Goal: Task Accomplishment & Management: Use online tool/utility

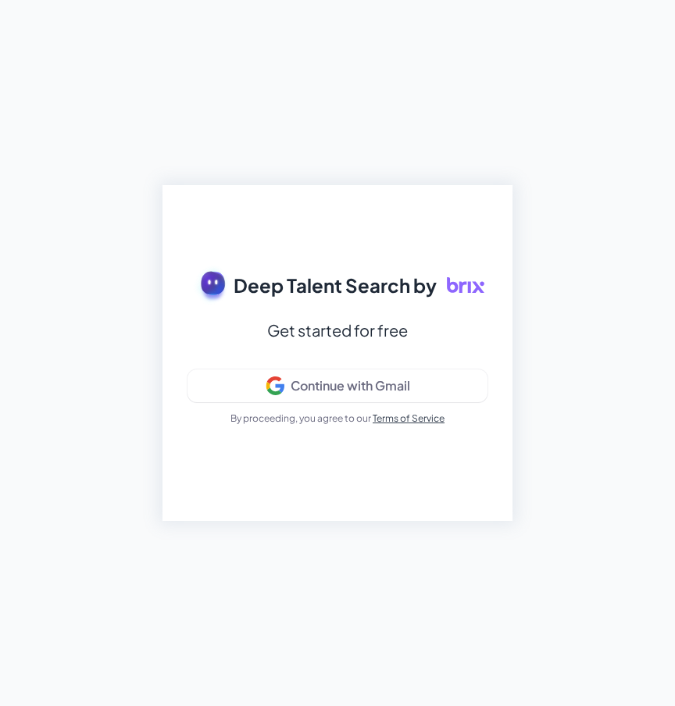
click at [621, 29] on div "Deep Talent Search by Get started for free Continue with Gmail By proceeding, y…" at bounding box center [337, 353] width 675 height 706
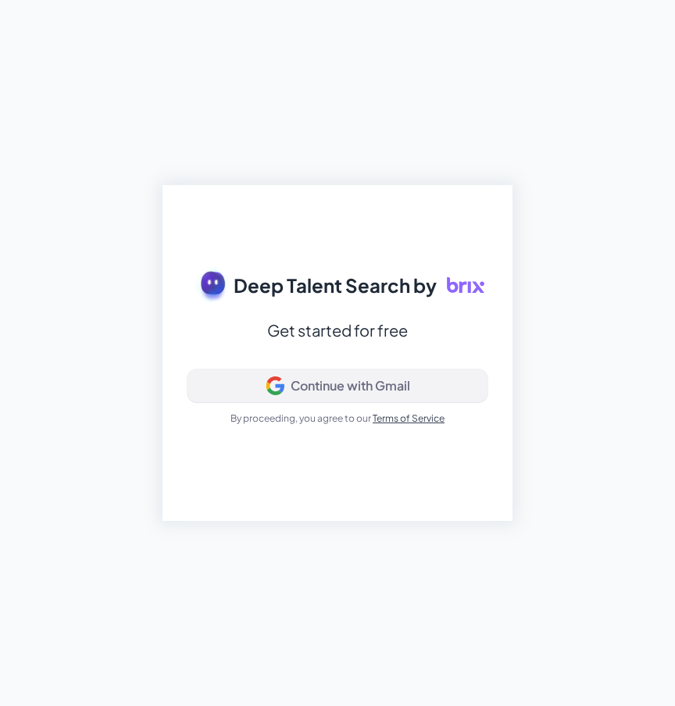
click at [294, 372] on button "Continue with Gmail" at bounding box center [338, 386] width 300 height 33
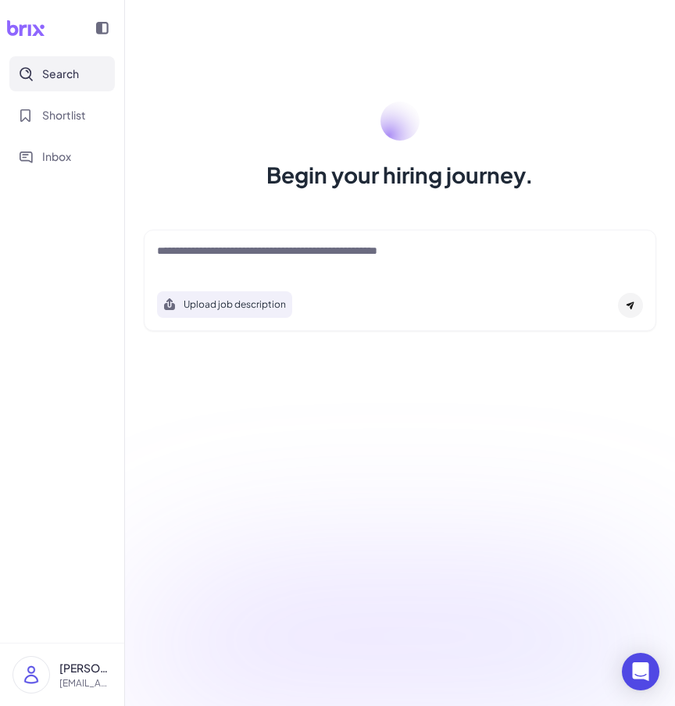
click at [79, 677] on p "[EMAIL_ADDRESS][DOMAIN_NAME]" at bounding box center [85, 684] width 52 height 14
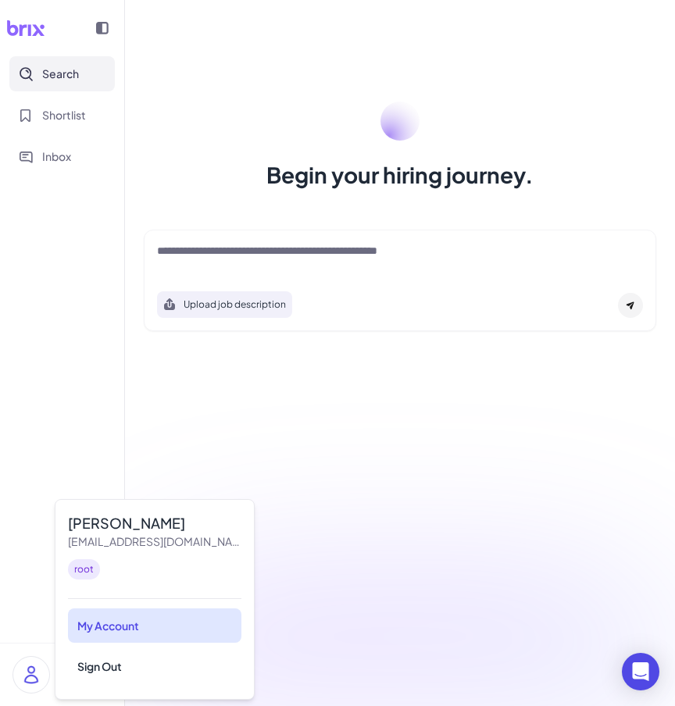
click at [93, 637] on div "My Account" at bounding box center [154, 626] width 173 height 34
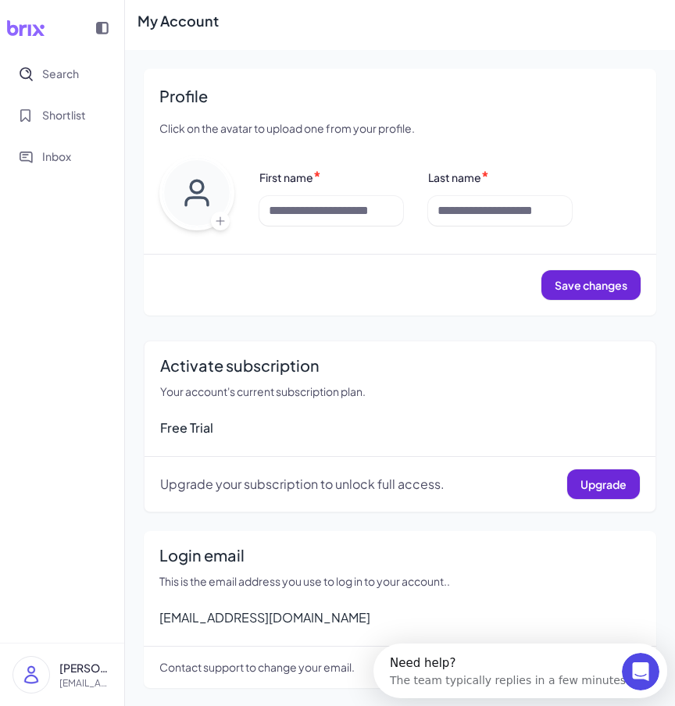
scroll to position [13, 0]
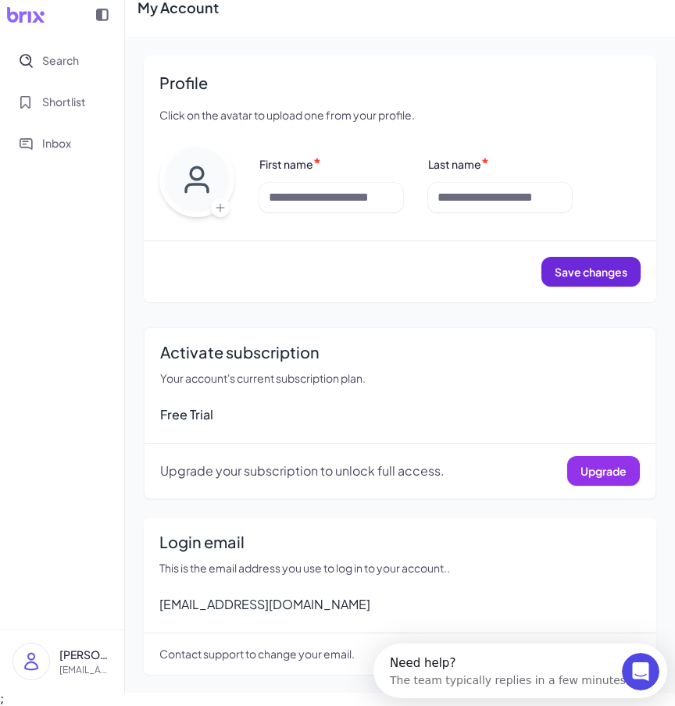
click at [578, 479] on button "Upgrade" at bounding box center [603, 471] width 73 height 30
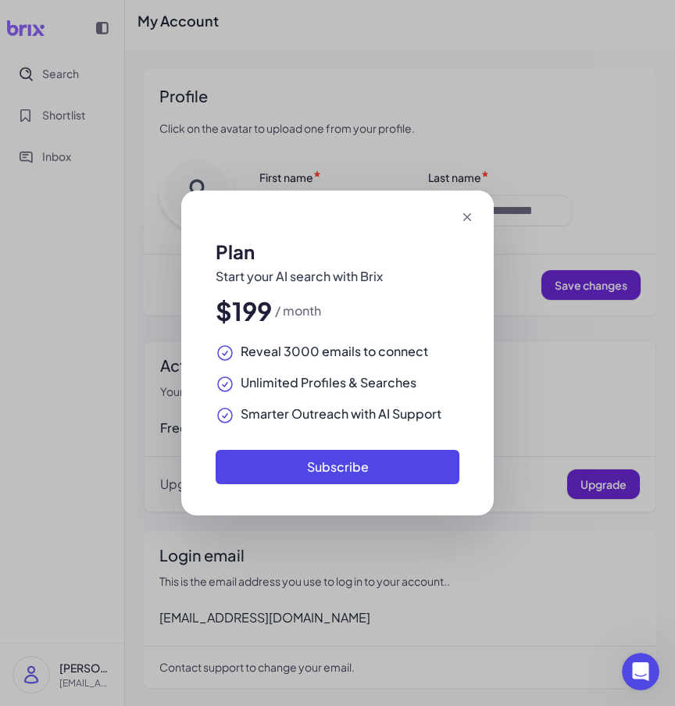
scroll to position [0, 0]
click at [480, 217] on div at bounding box center [337, 217] width 313 height 53
click at [466, 217] on icon at bounding box center [467, 217] width 16 height 16
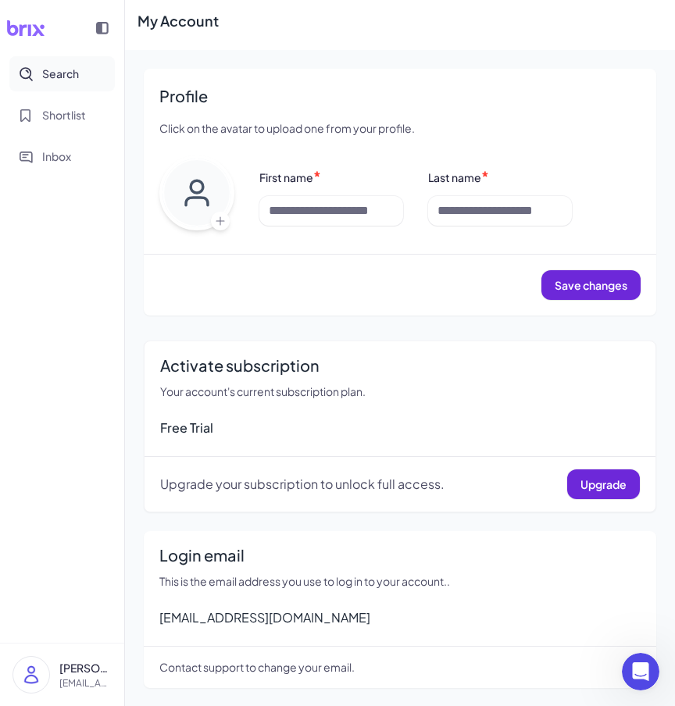
click at [63, 80] on span "Search" at bounding box center [60, 74] width 37 height 16
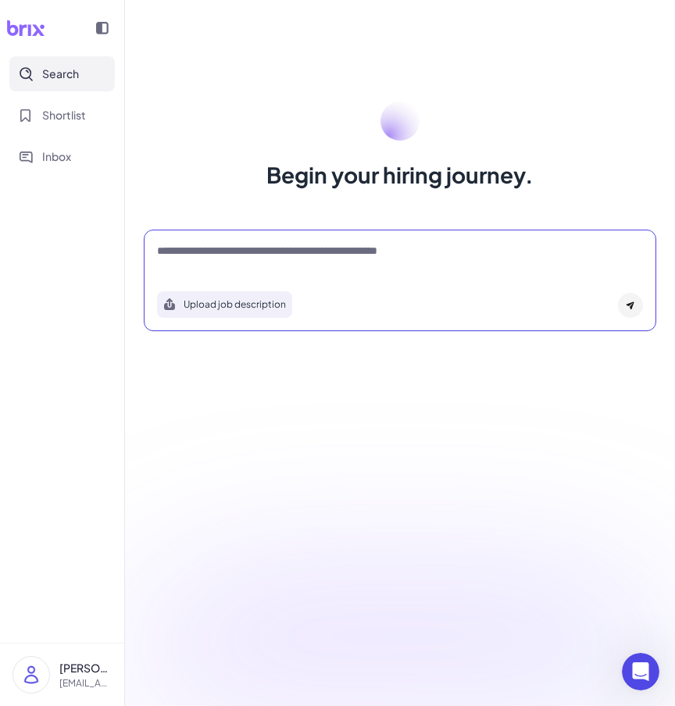
click at [264, 257] on textarea at bounding box center [400, 252] width 486 height 19
paste textarea "**********"
type textarea "**********"
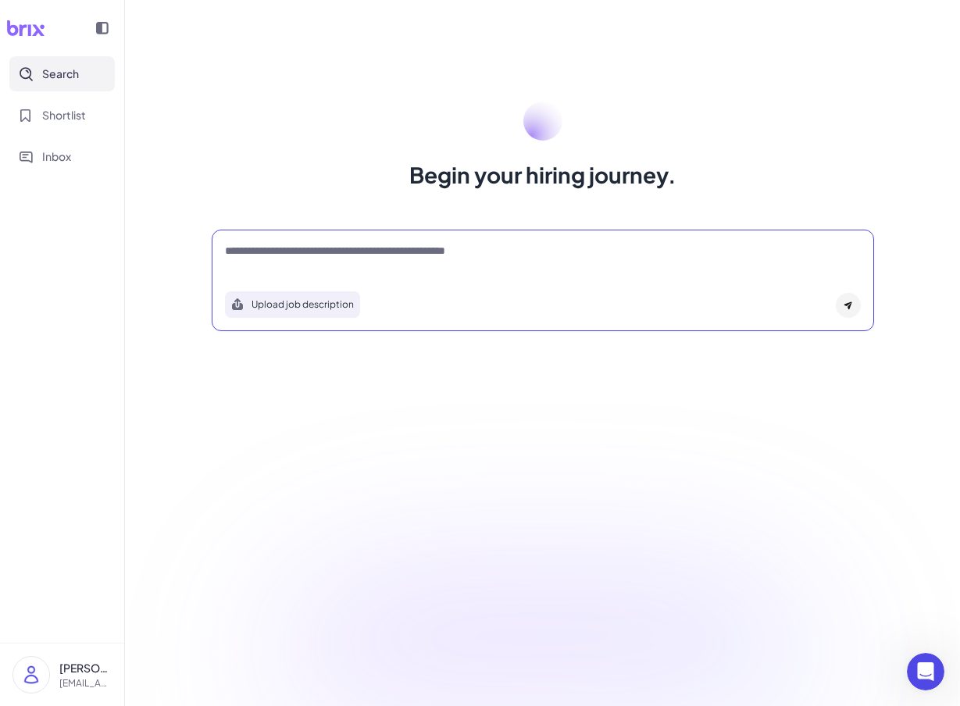
click at [373, 449] on div "Begin your hiring journey. Upload job description Job Titles Location Years of …" at bounding box center [542, 353] width 835 height 706
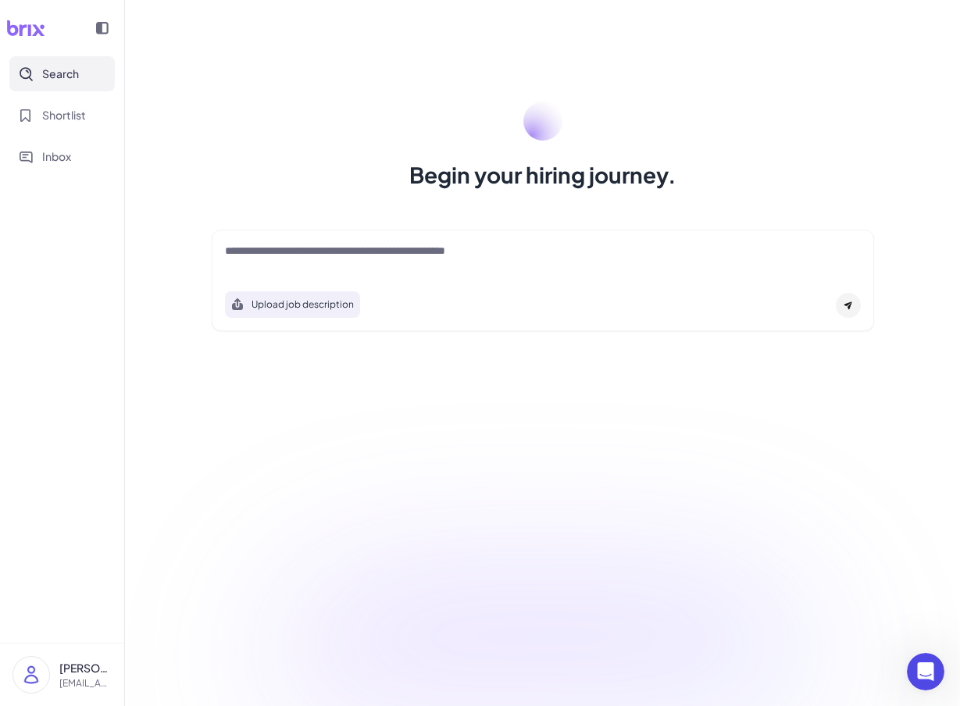
click at [420, 456] on div "Begin your hiring journey. Upload job description Job Titles Location Years of …" at bounding box center [542, 353] width 835 height 706
click at [436, 454] on div "Begin your hiring journey. Upload job description Job Titles Location Years of …" at bounding box center [542, 353] width 835 height 706
click at [674, 106] on div "Begin your hiring journey." at bounding box center [543, 146] width 700 height 89
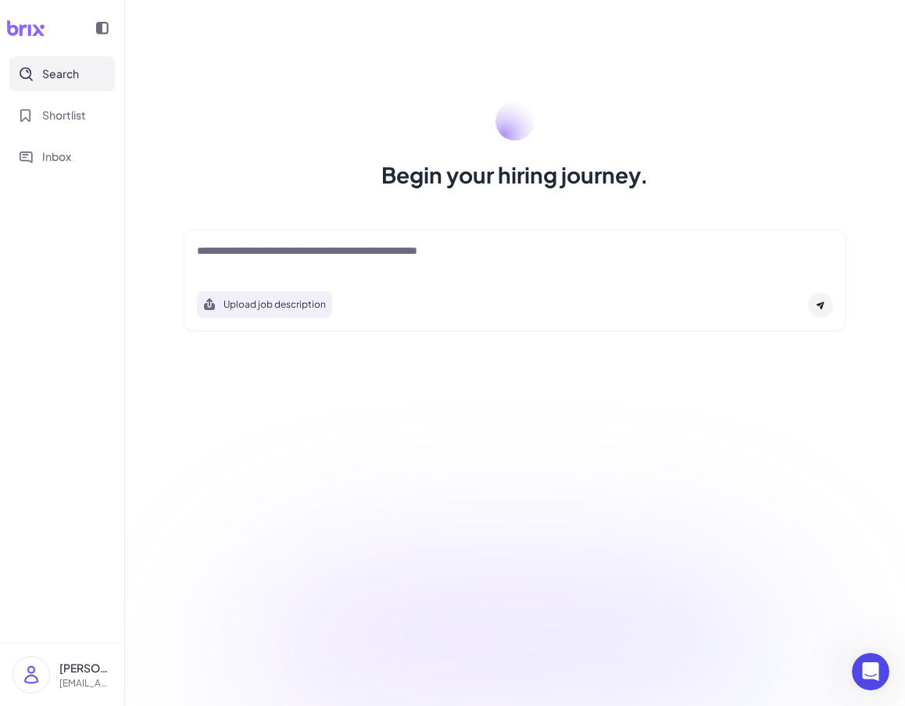
click at [387, 254] on textarea at bounding box center [515, 252] width 636 height 19
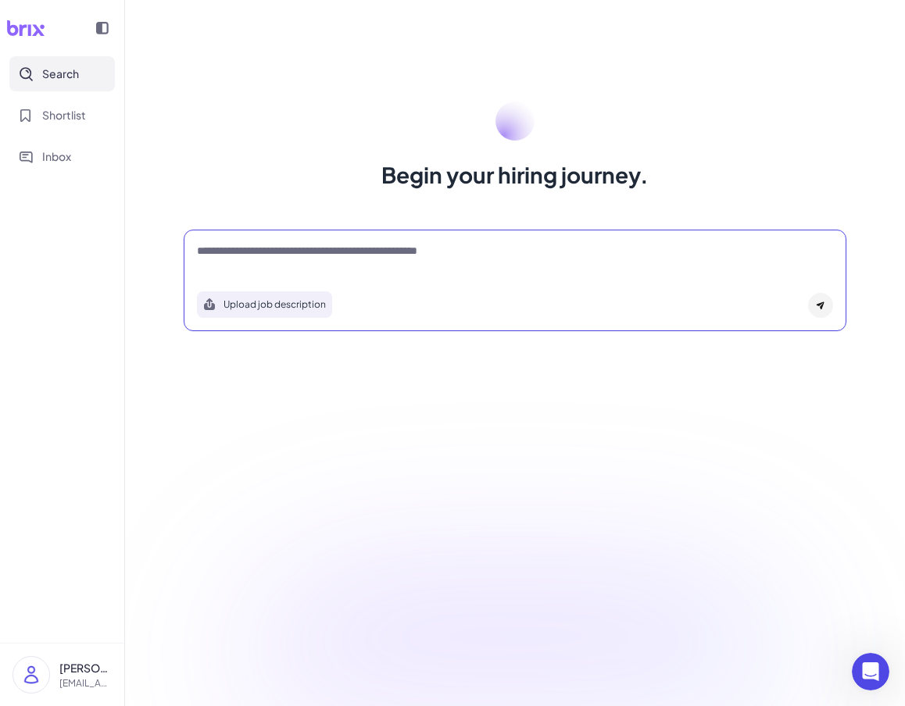
paste textarea "**********"
type textarea "**********"
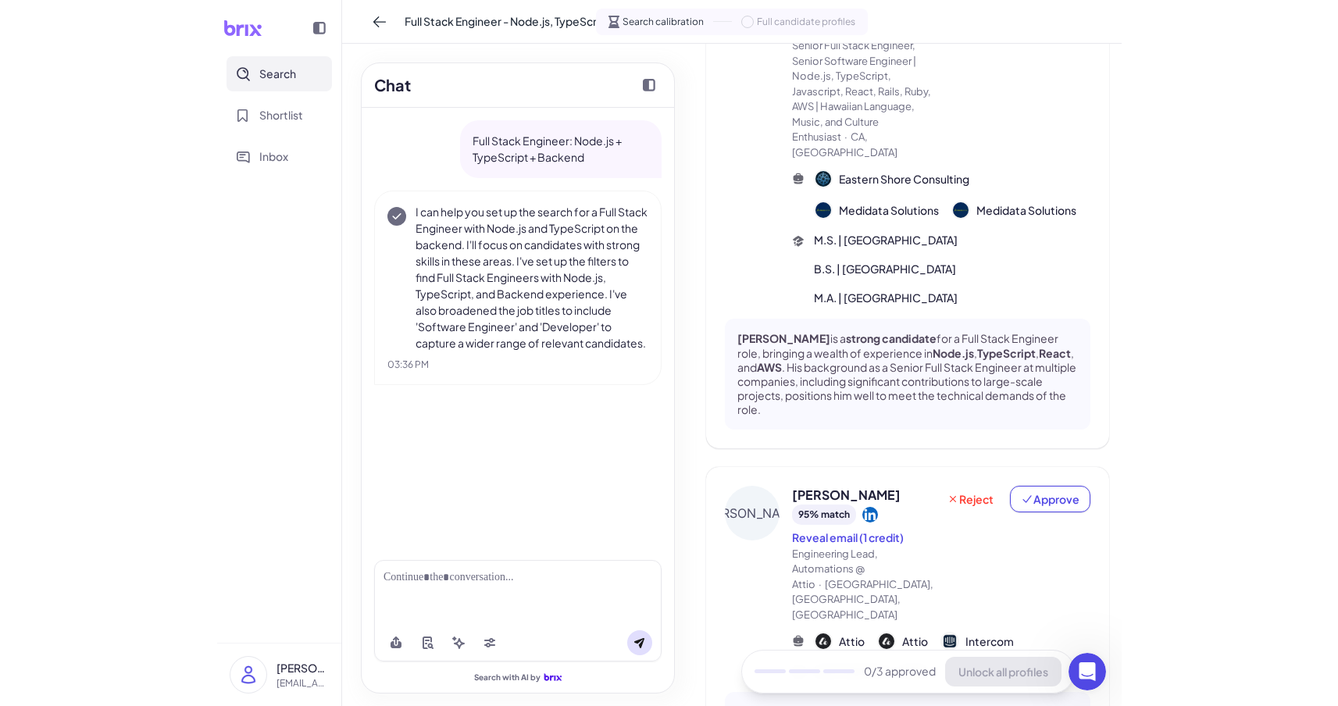
scroll to position [1590, 0]
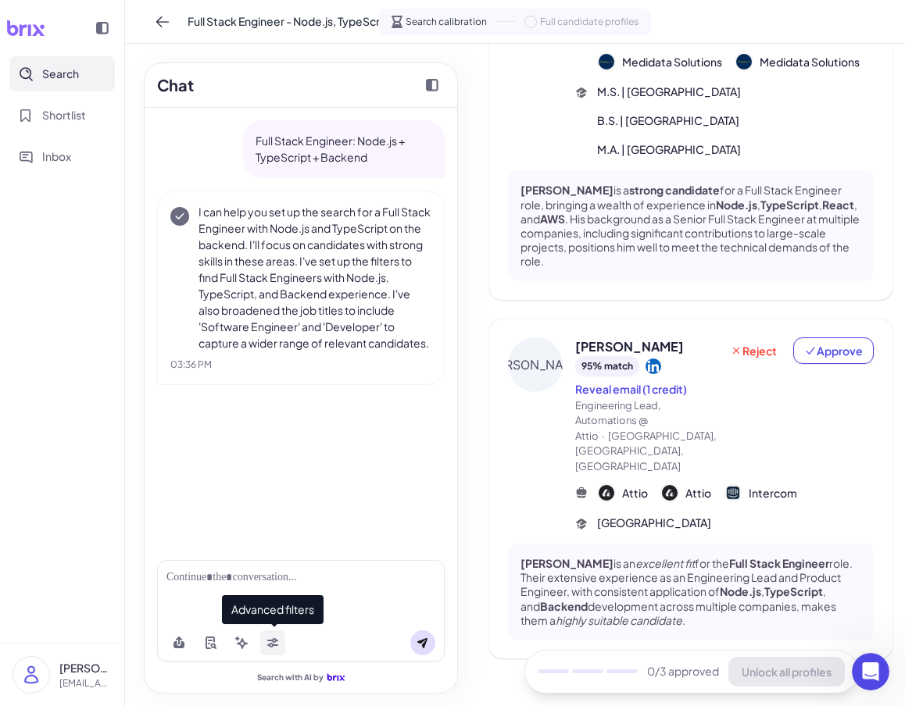
click at [263, 648] on button at bounding box center [272, 643] width 25 height 25
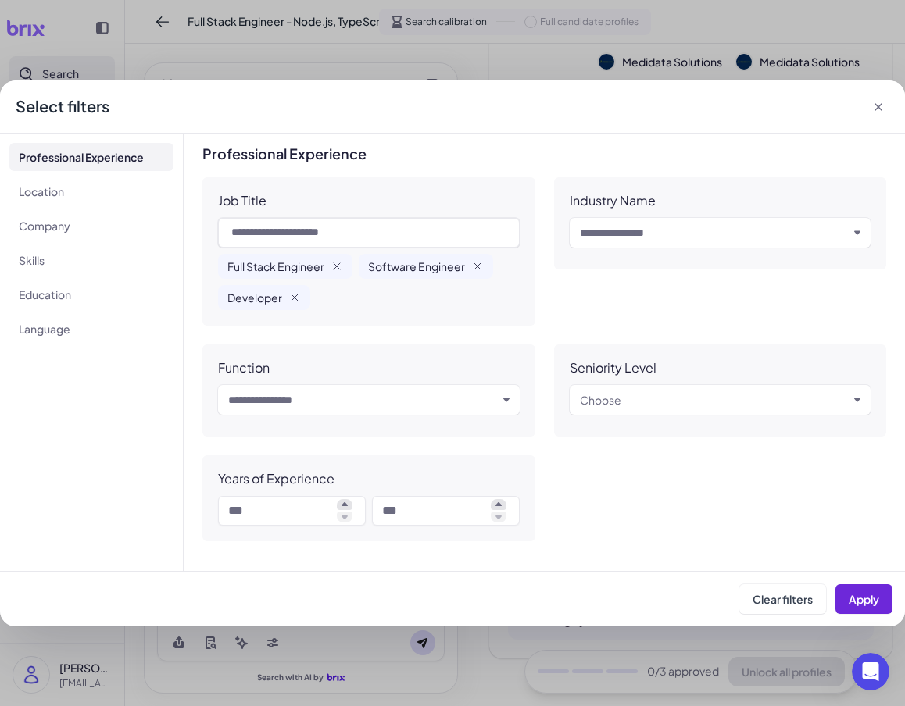
click at [112, 108] on div "Select filters" at bounding box center [452, 106] width 905 height 53
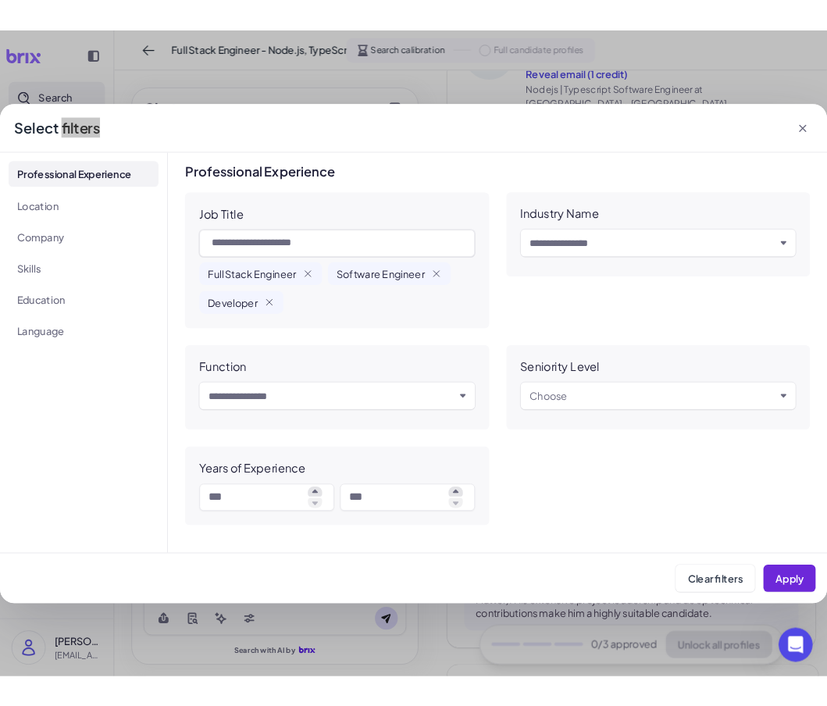
scroll to position [965, 0]
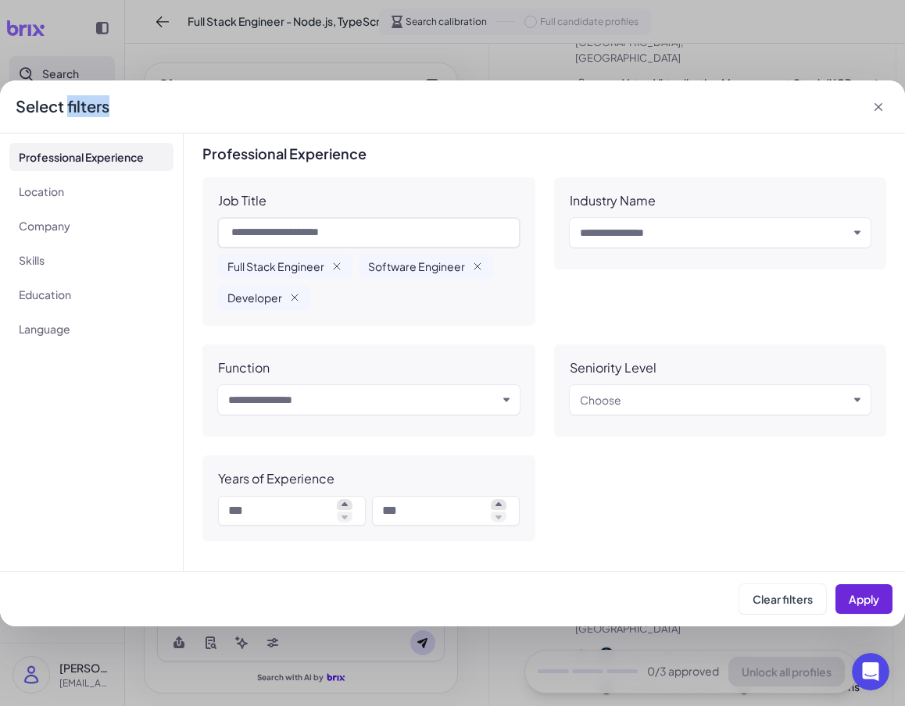
click at [479, 121] on div "Select filters" at bounding box center [452, 106] width 905 height 53
click at [71, 109] on div "Select filters" at bounding box center [63, 106] width 94 height 22
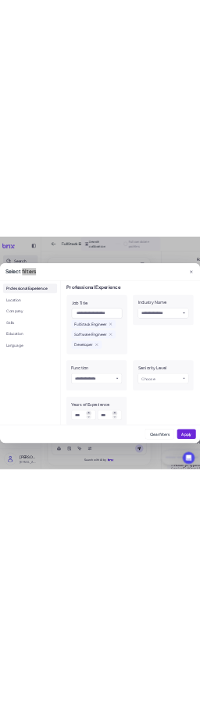
scroll to position [0, 0]
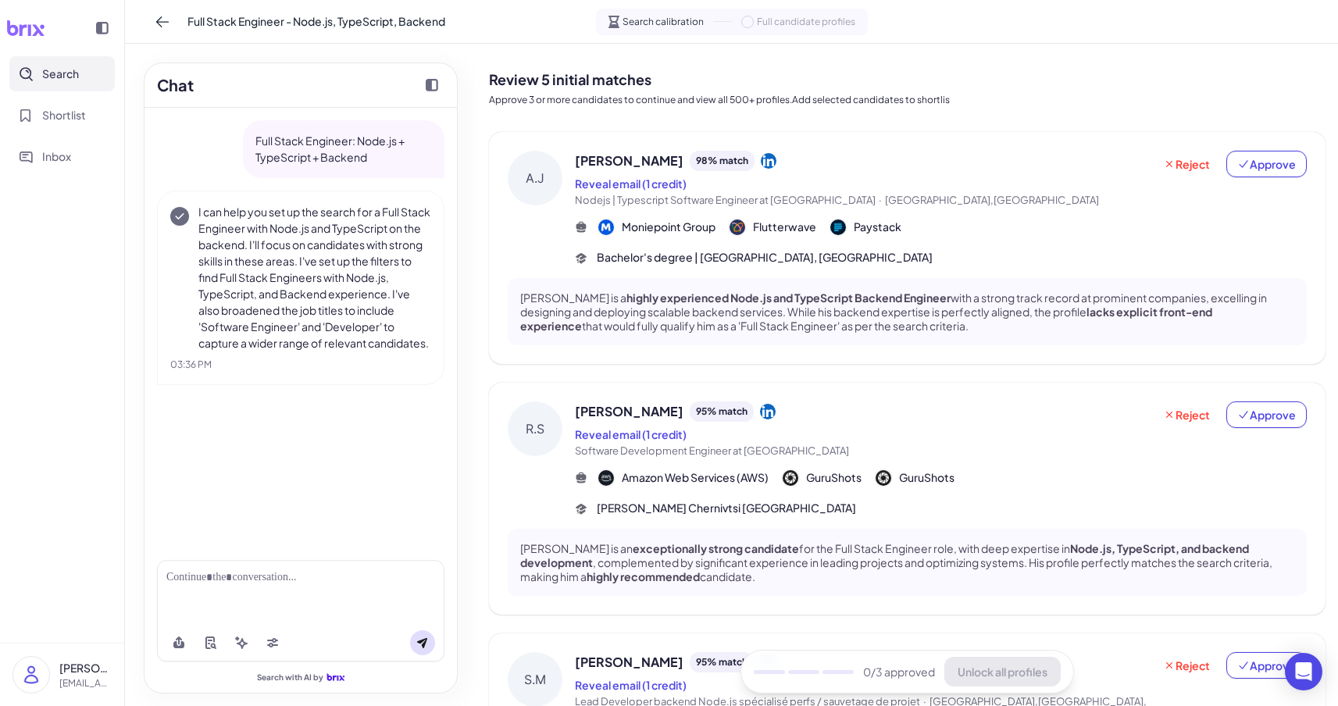
click at [199, 96] on p "Approve 3 or more candidates to continue and view all 500+ profiles.Add selecte…" at bounding box center [907, 100] width 837 height 14
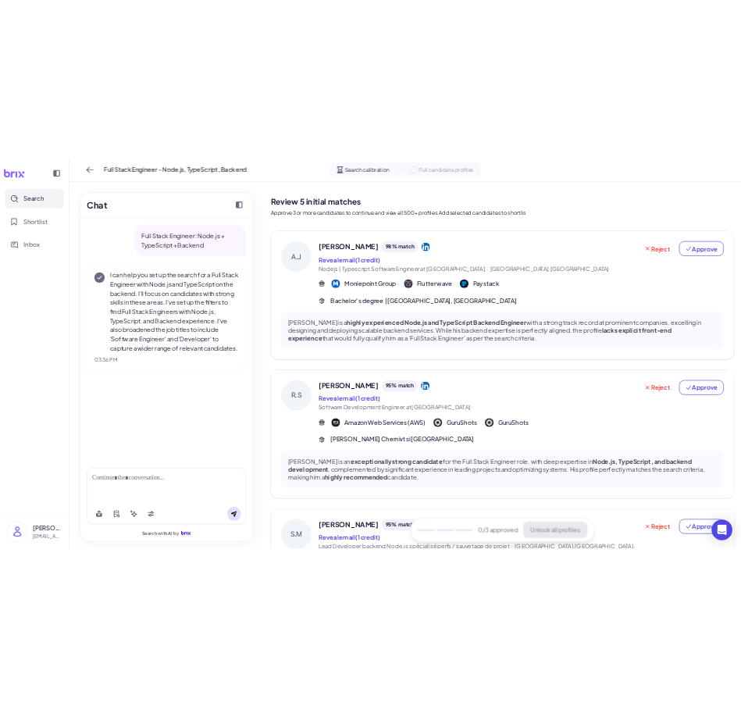
scroll to position [1, 0]
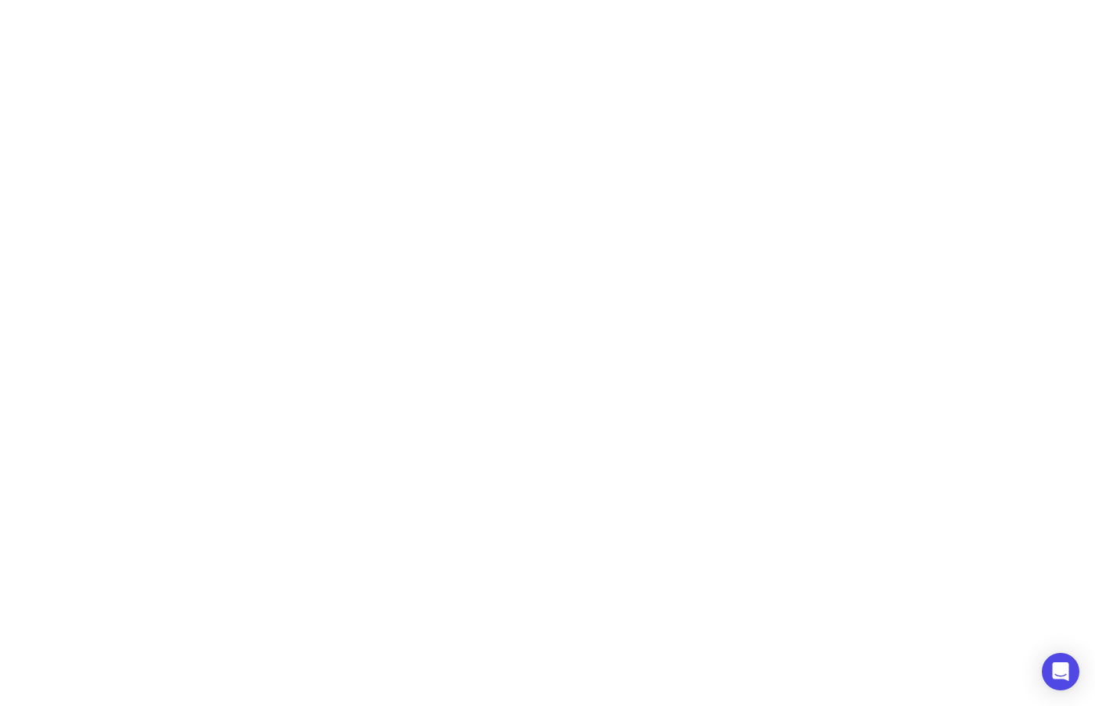
click at [199, 391] on div at bounding box center [547, 587] width 1095 height 706
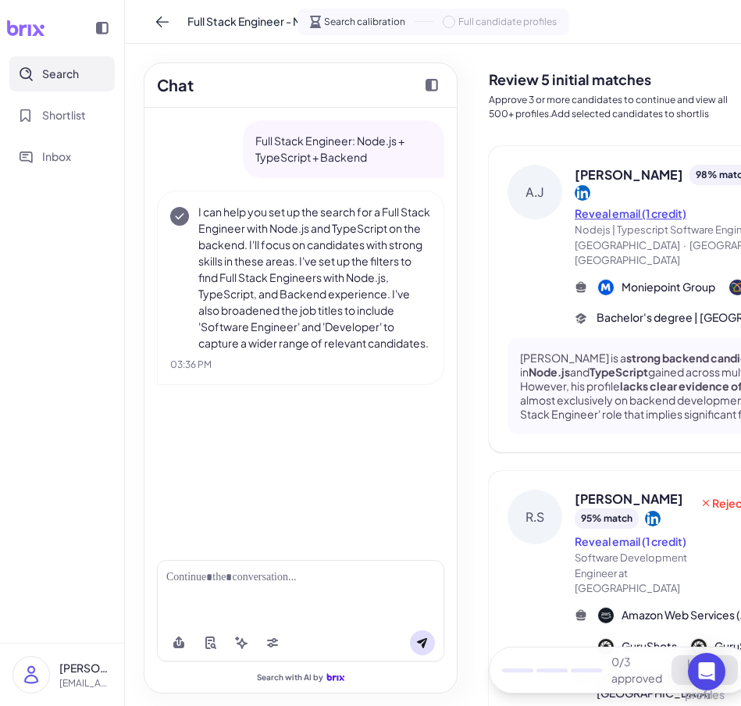
click at [199, 222] on button "Reveal email (1 credit)" at bounding box center [631, 213] width 112 height 16
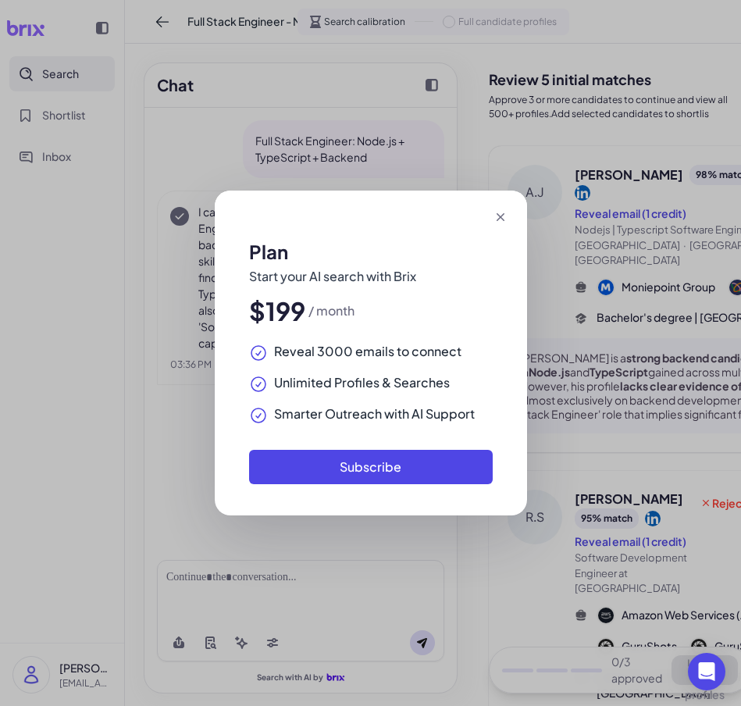
drag, startPoint x: 502, startPoint y: 220, endPoint x: 550, endPoint y: 238, distance: 50.9
click at [199, 220] on icon at bounding box center [500, 217] width 8 height 8
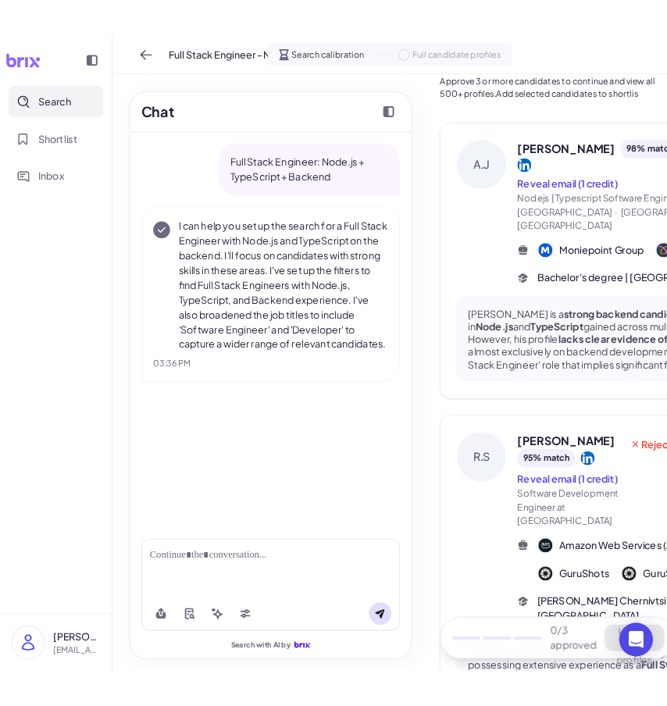
scroll to position [21, 0]
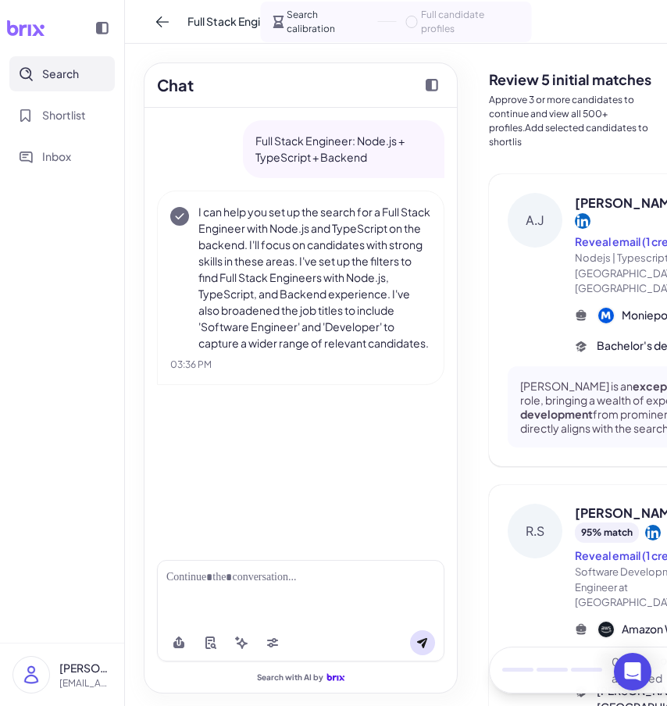
click at [199, 161] on p "Full Stack Engineer: Node.js + TypeScript + Backend" at bounding box center [343, 149] width 177 height 33
drag, startPoint x: 353, startPoint y: 155, endPoint x: 224, endPoint y: 128, distance: 131.6
click at [199, 128] on div "Full Stack Engineer: Node.js + TypeScript + Backend" at bounding box center [301, 149] width 288 height 58
copy p "Full Stack Engineer: Node.js + TypeScript + Backend"
click at [199, 591] on div at bounding box center [301, 592] width 288 height 64
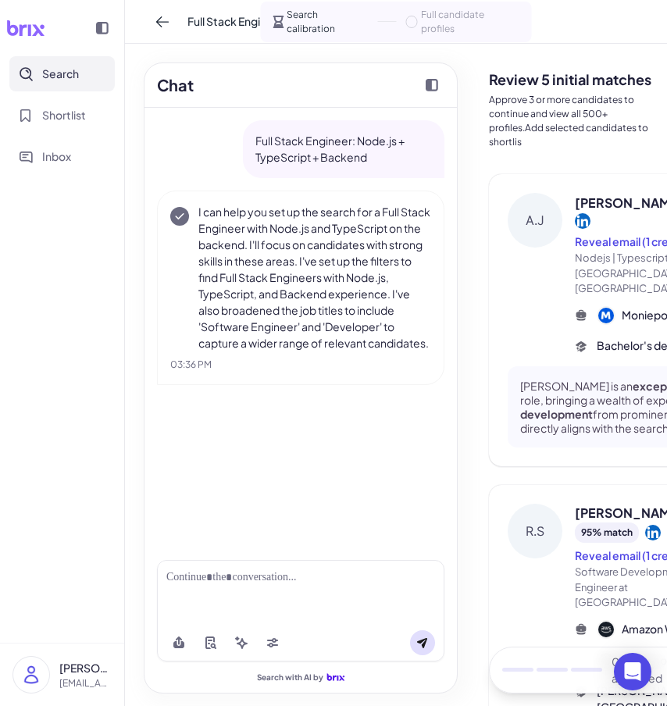
click at [199, 582] on div at bounding box center [300, 578] width 269 height 16
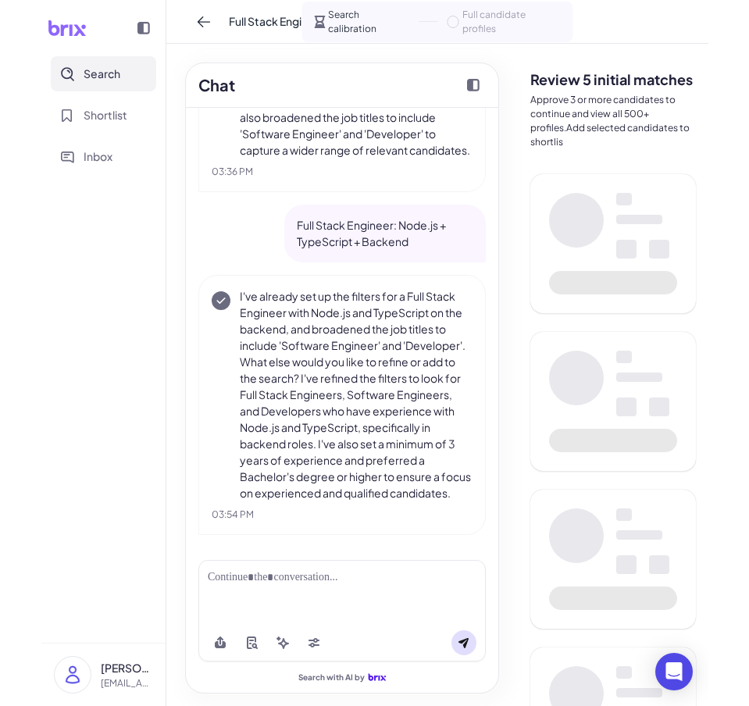
scroll to position [209, 0]
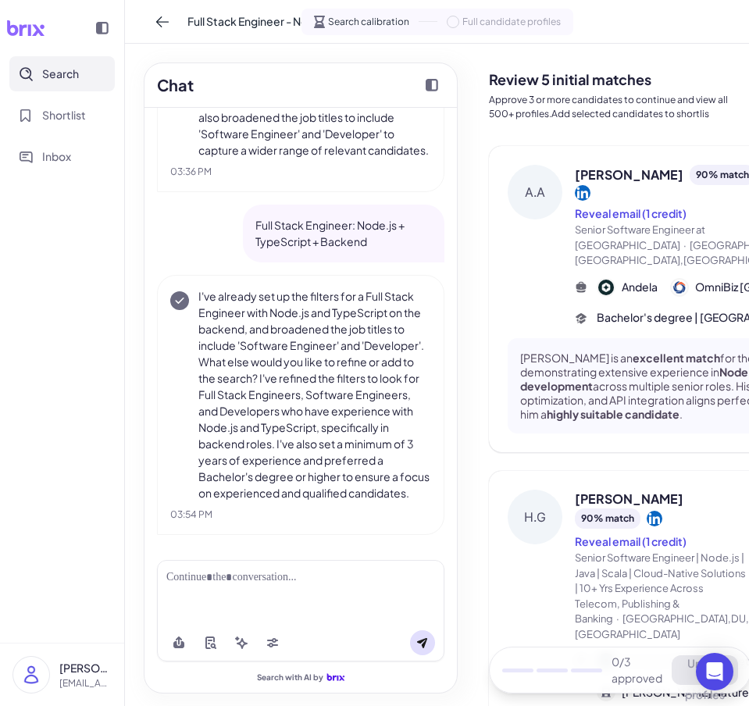
click at [199, 257] on div "Full Stack Engineer: Node.js + TypeScript + Backend" at bounding box center [344, 234] width 202 height 58
drag, startPoint x: 377, startPoint y: 238, endPoint x: 213, endPoint y: 231, distance: 163.4
click at [199, 231] on div "Full Stack Engineer: Node.js + TypeScript + Backend" at bounding box center [301, 234] width 288 height 58
copy p "Full Stack Engineer: Node.js + TypeScript + Backend"
click at [199, 579] on div at bounding box center [300, 578] width 269 height 16
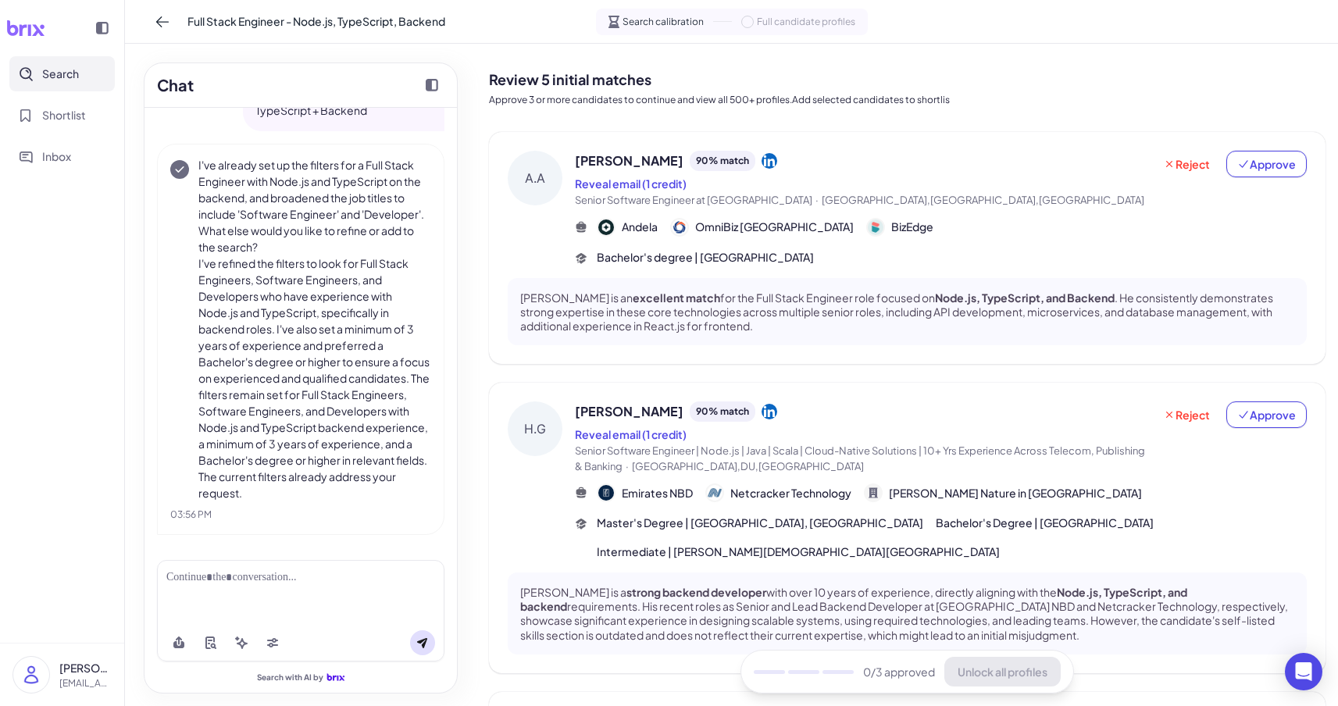
scroll to position [613, 0]
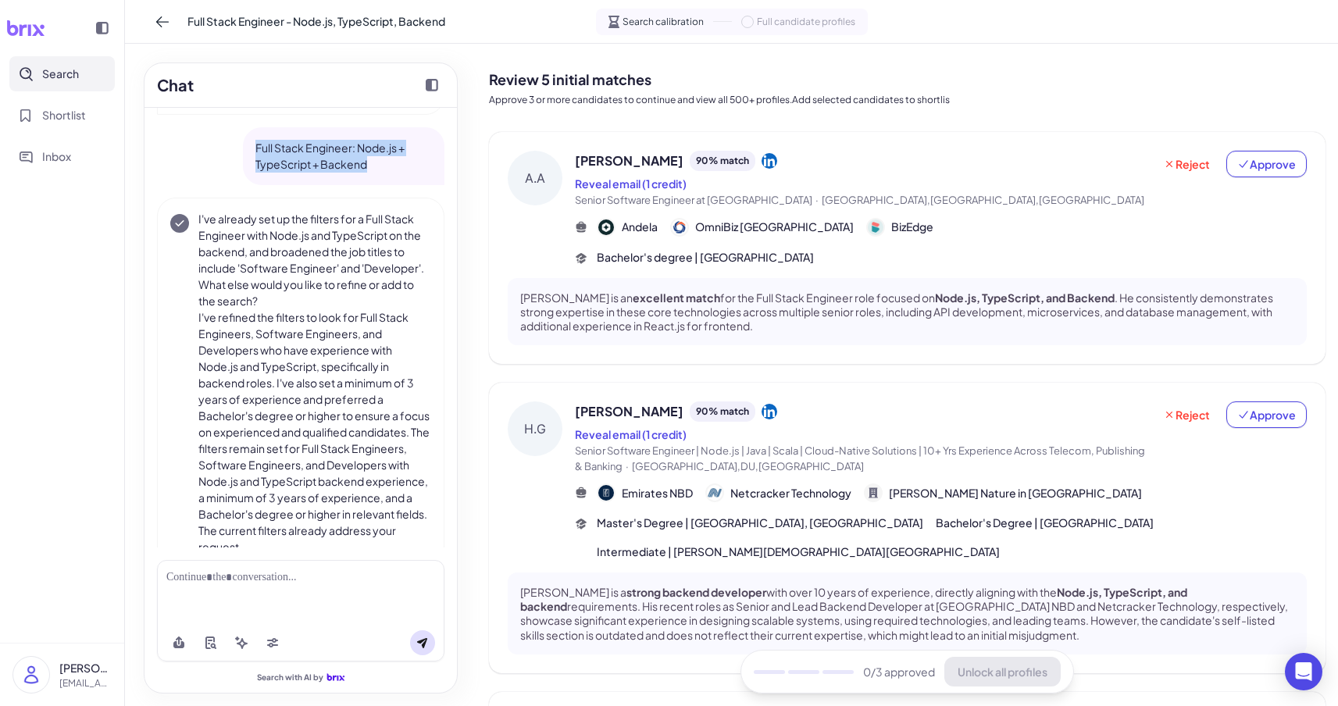
drag, startPoint x: 358, startPoint y: 174, endPoint x: 256, endPoint y: 158, distance: 102.9
click at [199, 158] on p "Full Stack Engineer: Node.js + TypeScript + Backend" at bounding box center [343, 156] width 177 height 33
copy p "Full Stack Engineer: Node.js + TypeScript + Backend"
click at [199, 644] on icon at bounding box center [272, 643] width 13 height 13
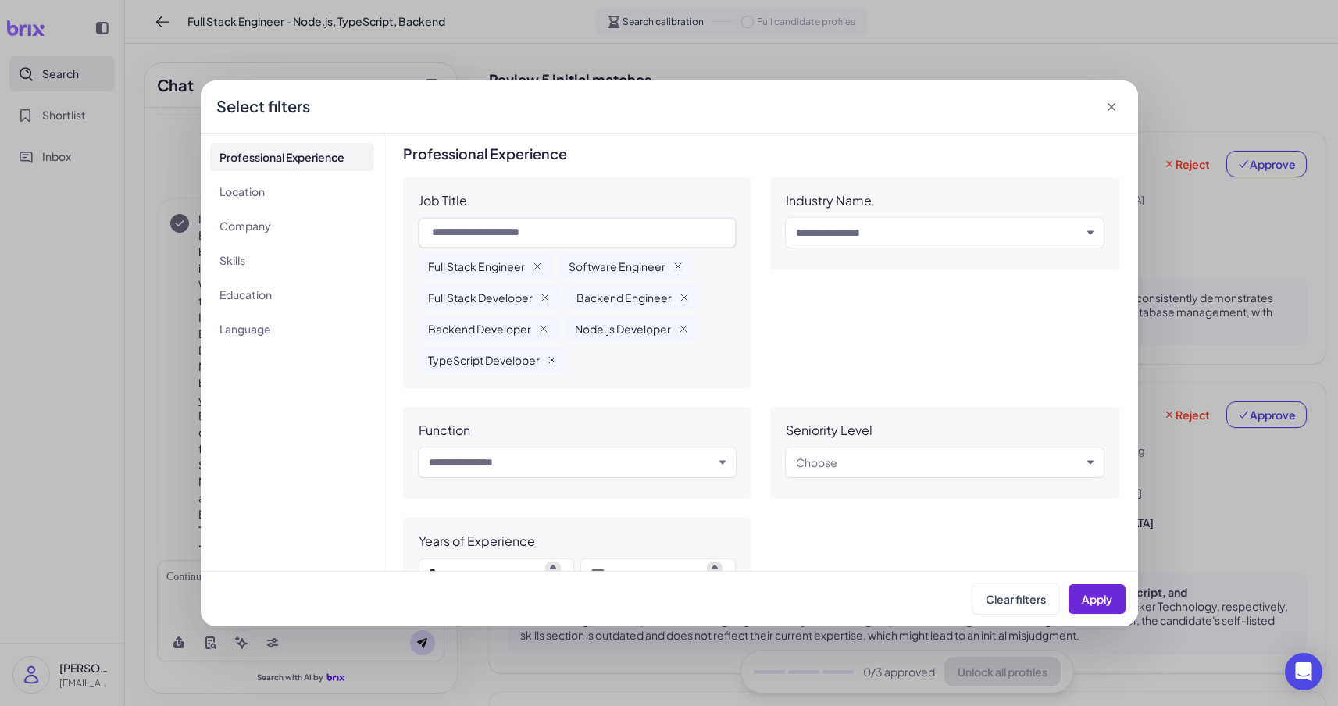
scroll to position [3, 0]
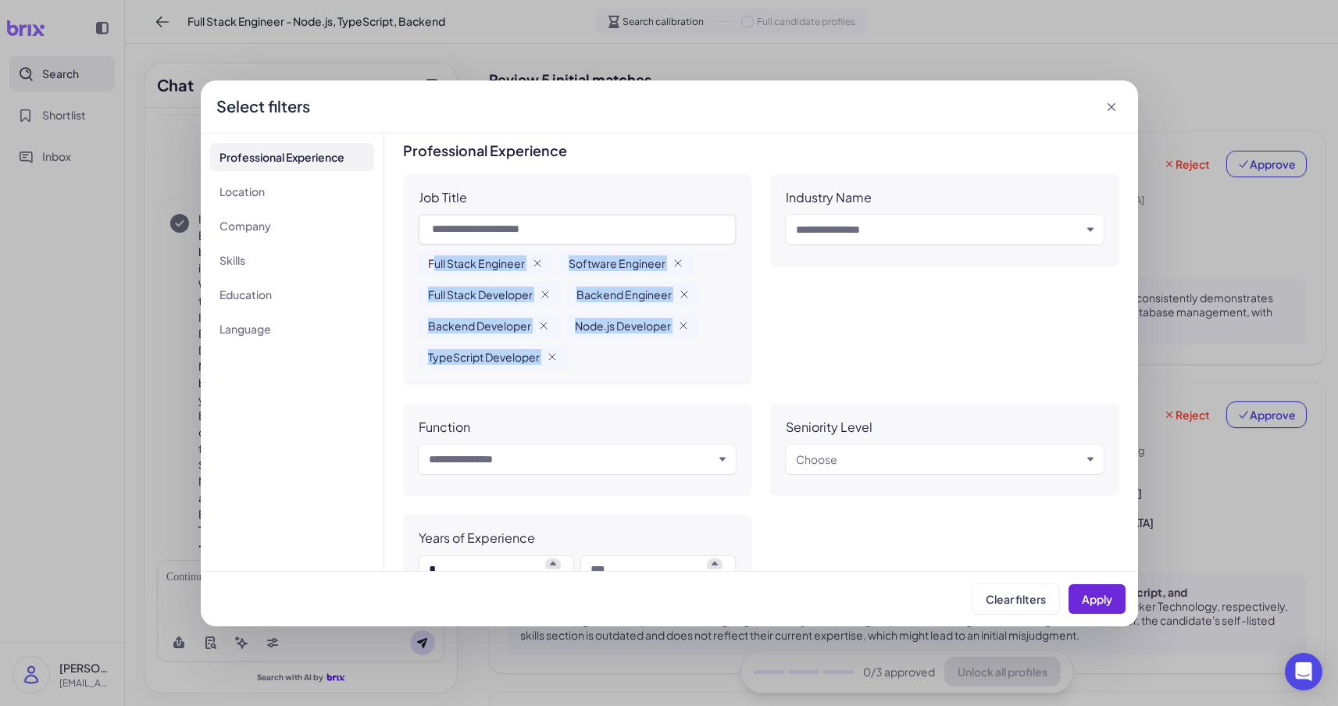
drag, startPoint x: 431, startPoint y: 263, endPoint x: 557, endPoint y: 366, distance: 162.2
click at [199, 366] on div "Full Stack Engineer Software Engineer Full Stack Developer Backend Engineer Bac…" at bounding box center [578, 310] width 318 height 119
copy div "ull Stack Engineer Software Engineer Full Stack Developer Backend Engineer Back…"
drag, startPoint x: 608, startPoint y: 375, endPoint x: 422, endPoint y: 273, distance: 211.9
click at [199, 375] on div "Job Title Full Stack Engineer Software Engineer Full Stack Developer Backend En…" at bounding box center [577, 279] width 349 height 211
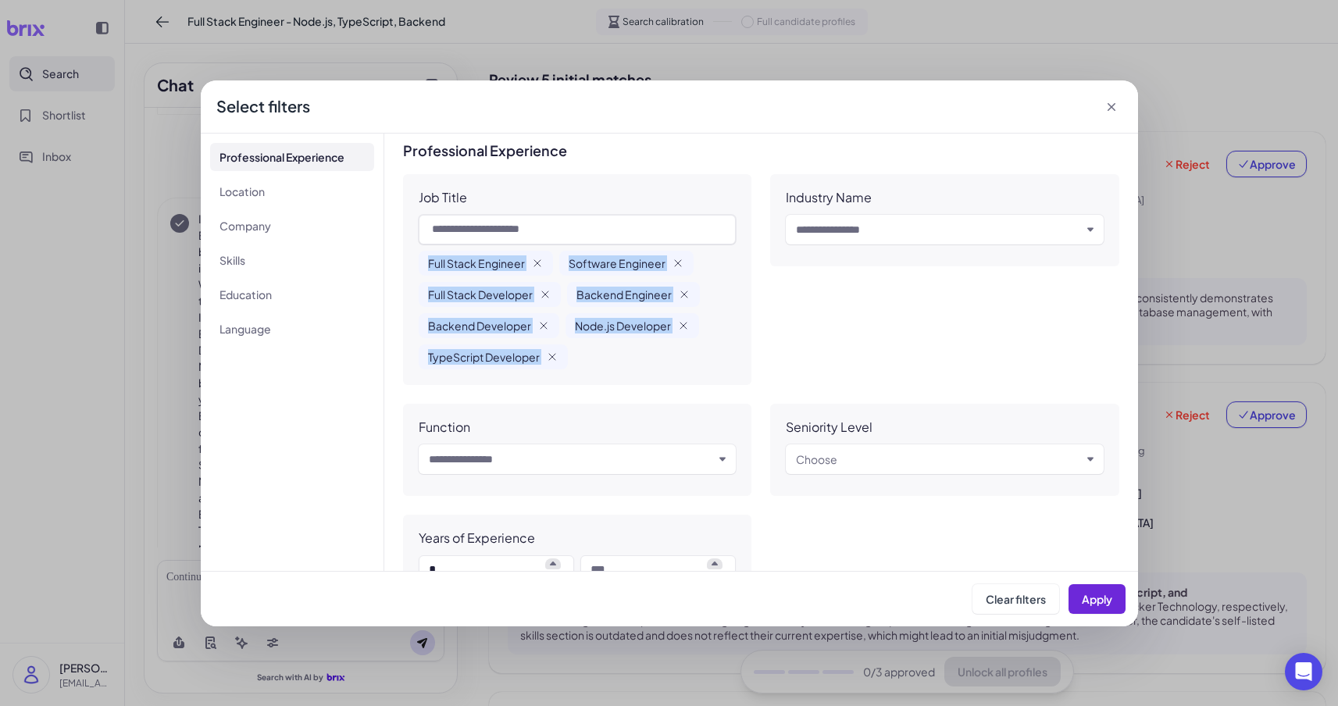
drag, startPoint x: 445, startPoint y: 277, endPoint x: 588, endPoint y: 380, distance: 175.8
click at [199, 371] on div "Job Title Full Stack Engineer Software Engineer Full Stack Developer Backend En…" at bounding box center [577, 279] width 349 height 211
copy div "Full Stack Engineer Software Engineer Full Stack Developer Backend Engineer Bac…"
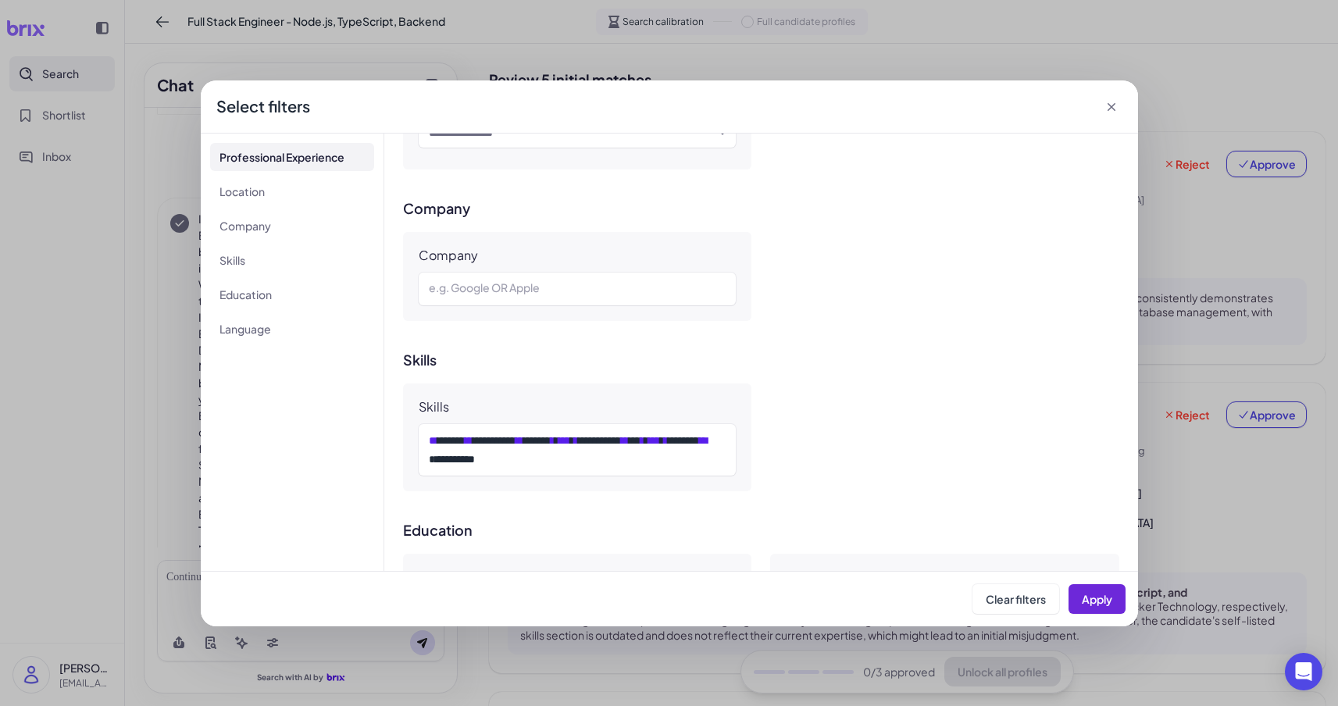
scroll to position [701, 0]
click at [199, 450] on div "**********" at bounding box center [578, 449] width 298 height 38
copy div "**********"
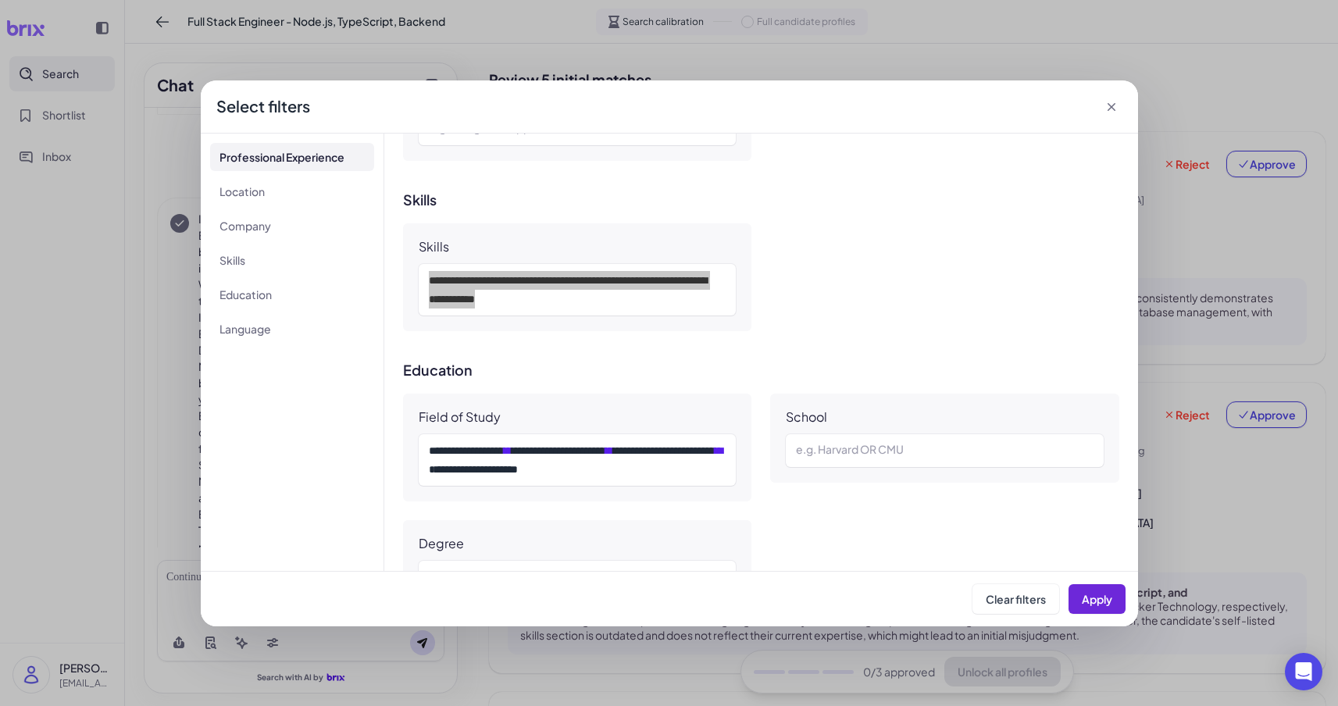
scroll to position [853, 0]
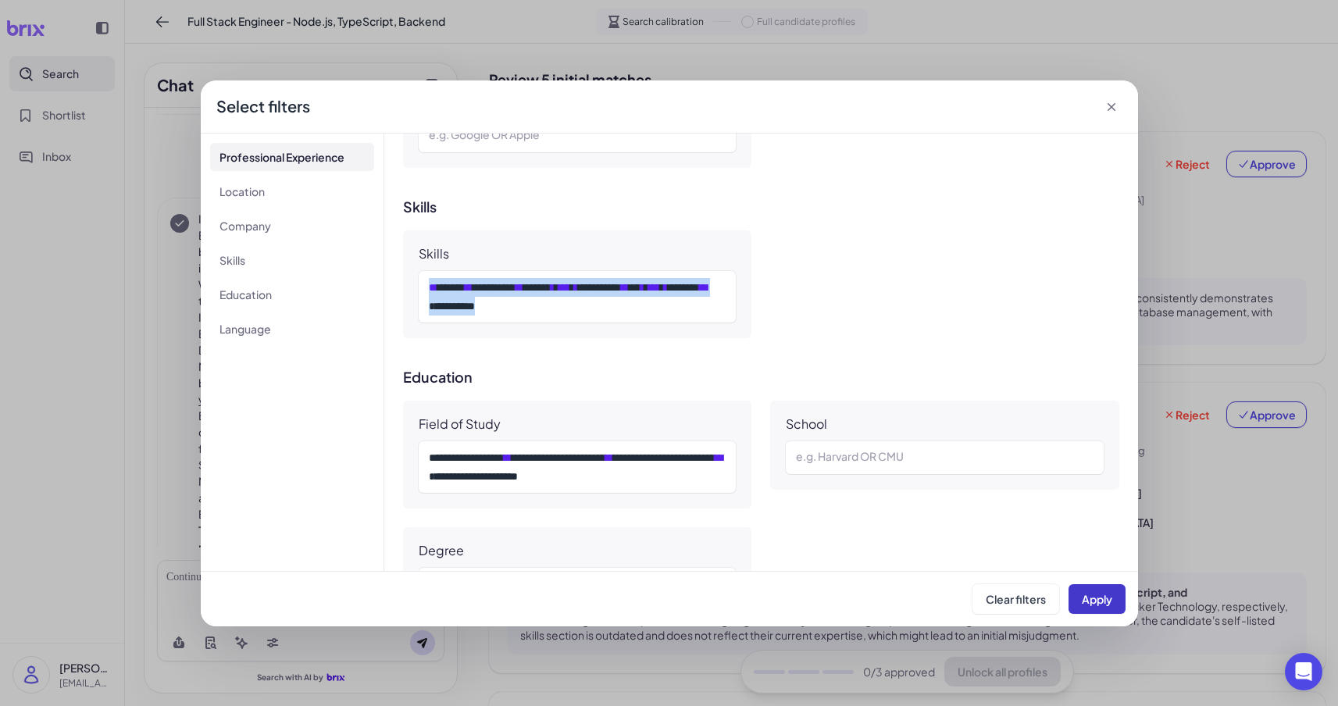
click at [199, 597] on span "Apply" at bounding box center [1097, 599] width 30 height 14
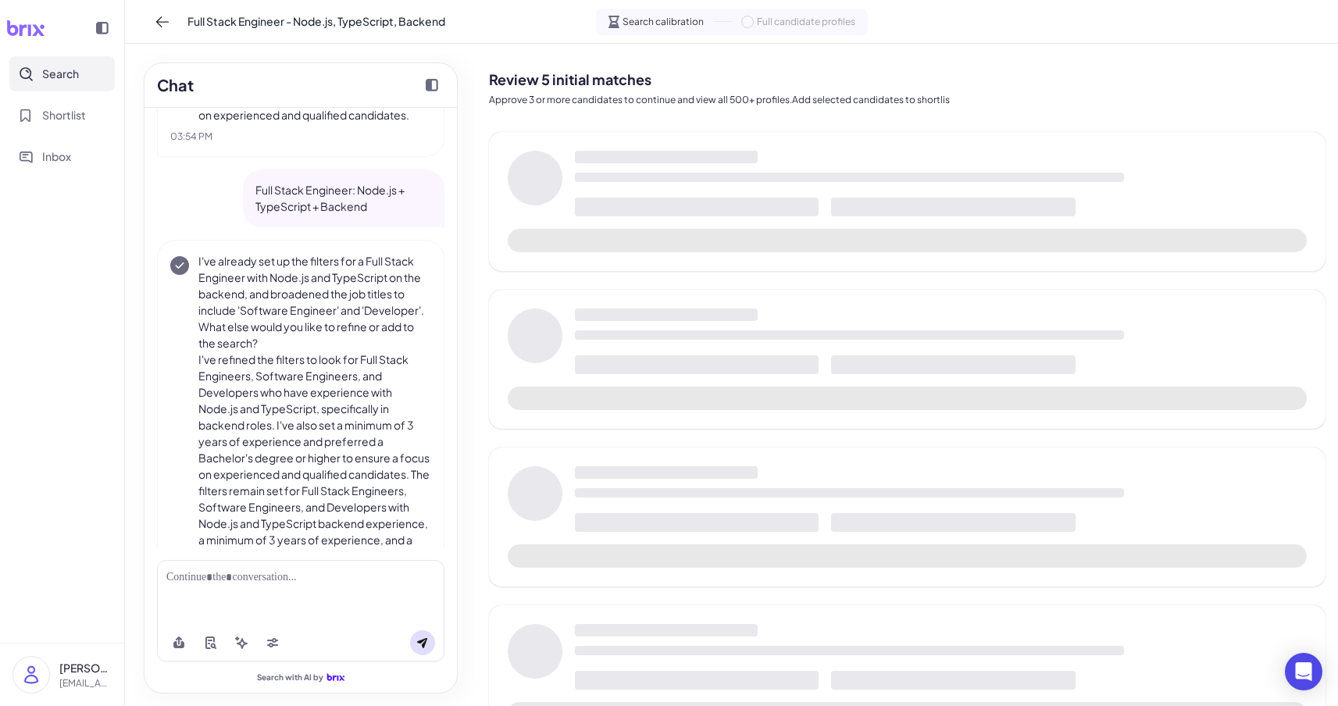
scroll to position [570, 0]
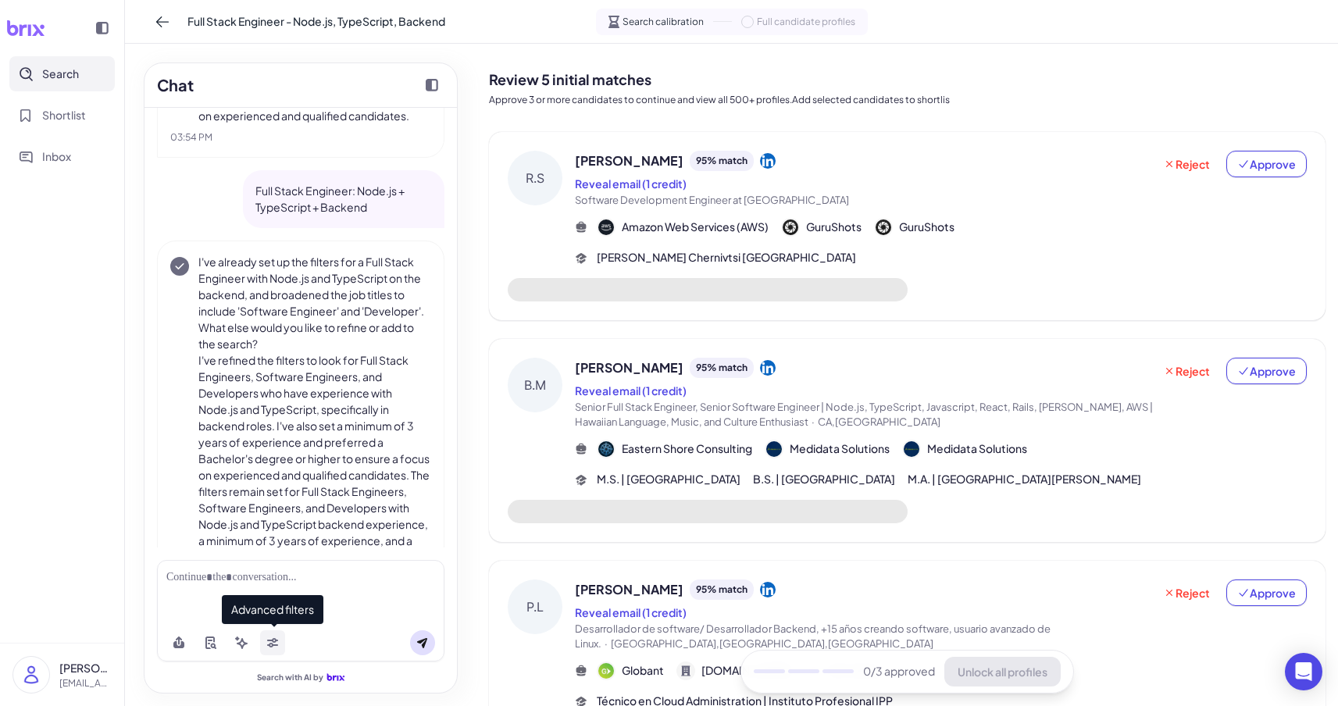
click at [199, 652] on button at bounding box center [272, 643] width 25 height 25
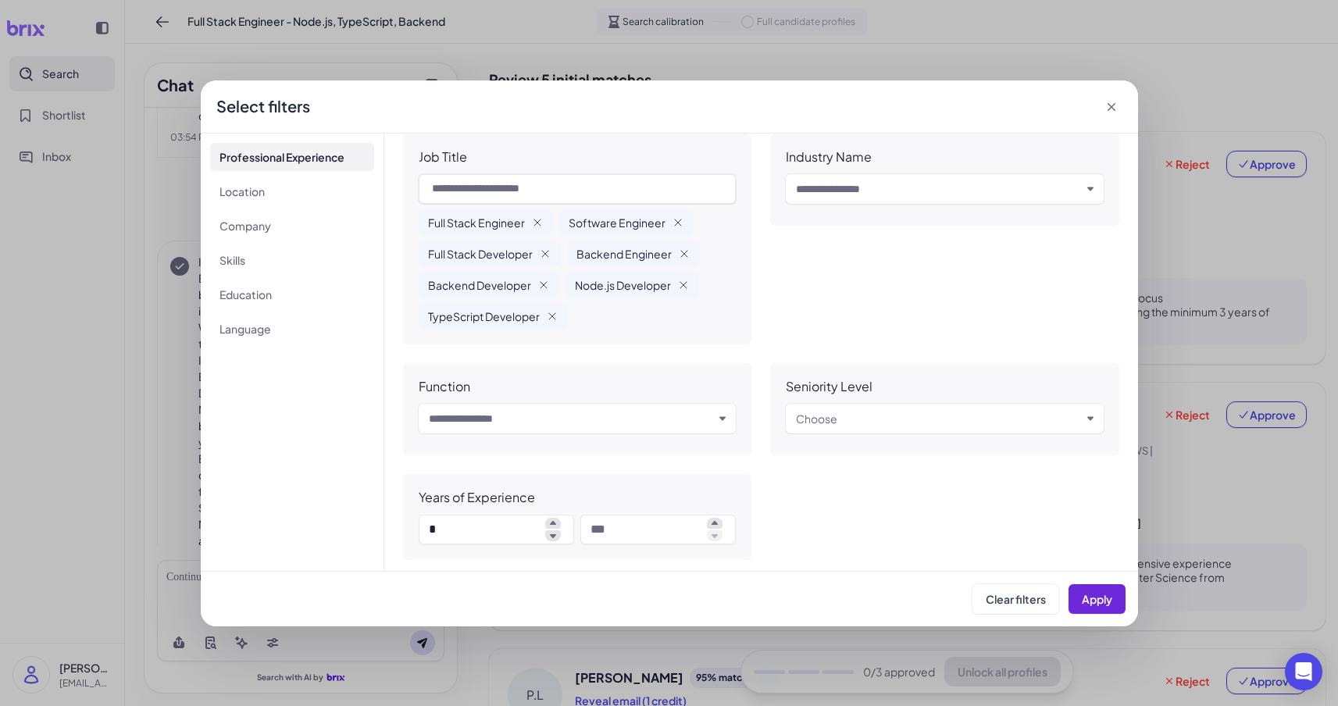
scroll to position [34, 0]
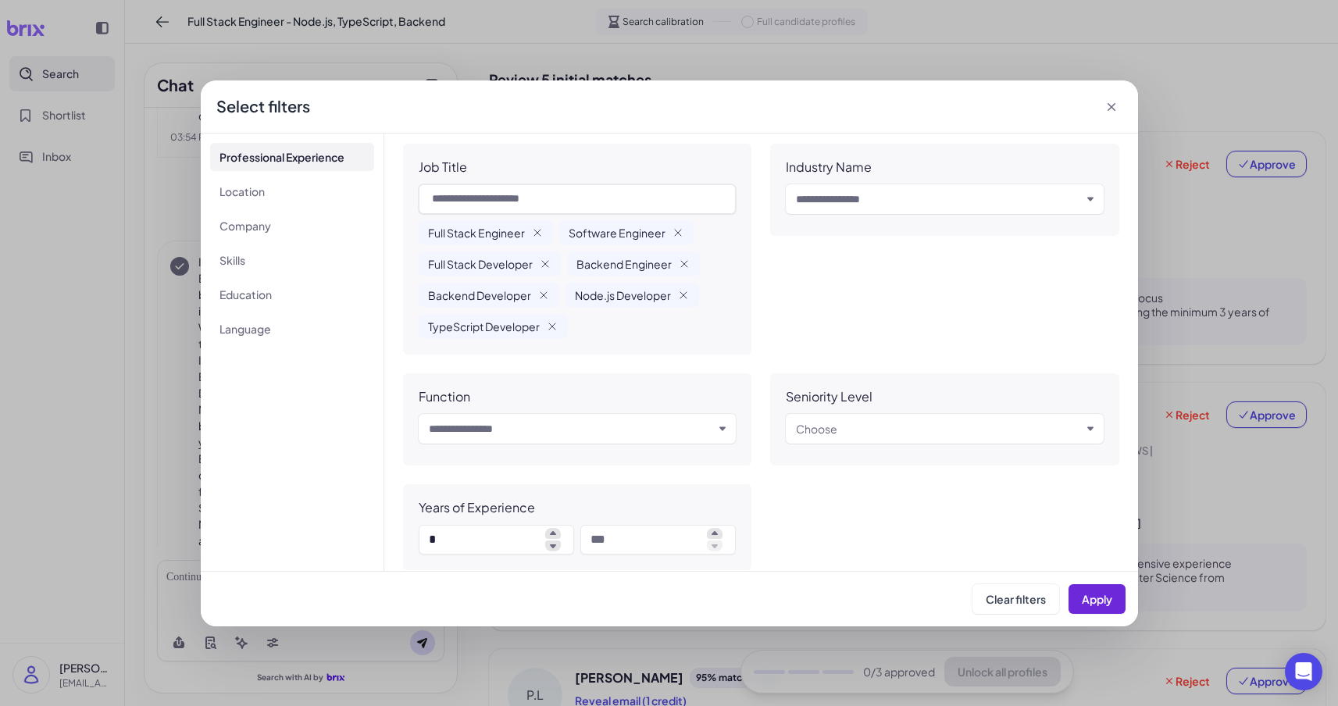
click at [199, 94] on div "Select filters" at bounding box center [670, 106] width 938 height 53
click at [199, 96] on div "Select filters" at bounding box center [670, 106] width 938 height 53
click at [199, 108] on icon at bounding box center [1112, 107] width 16 height 16
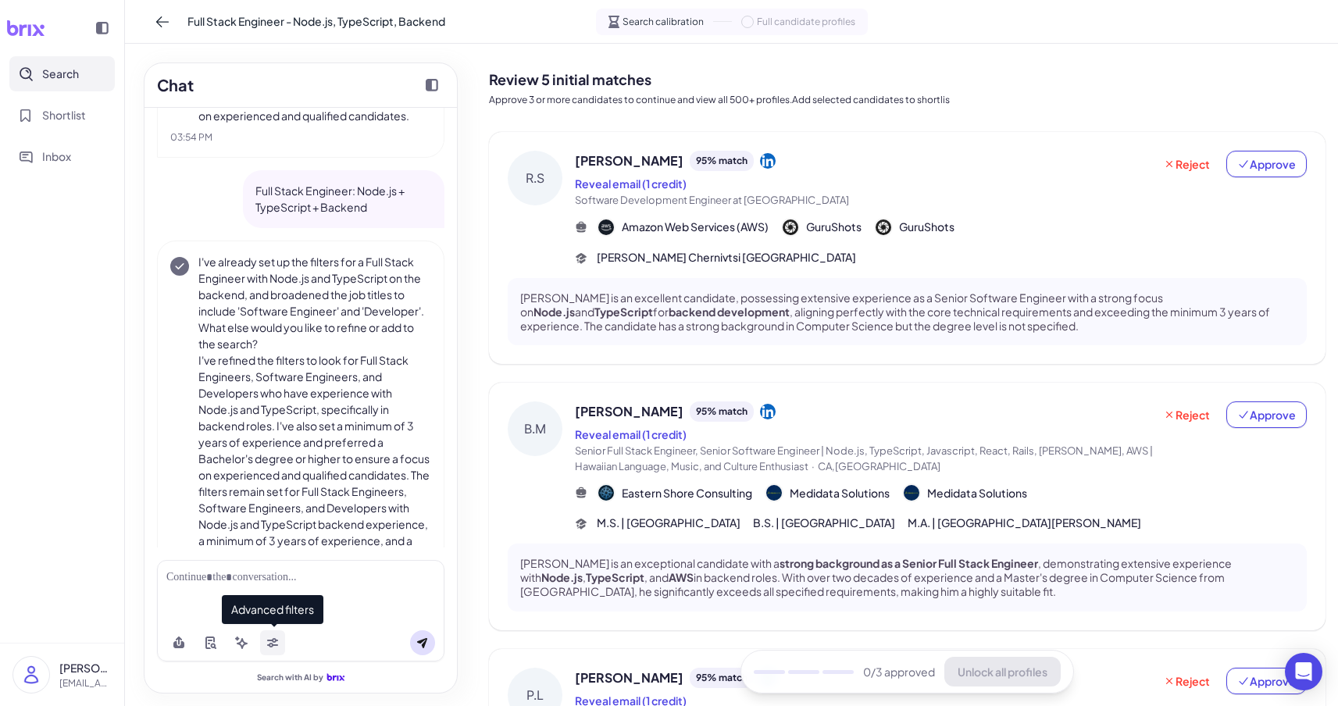
click at [199, 645] on icon at bounding box center [272, 643] width 13 height 13
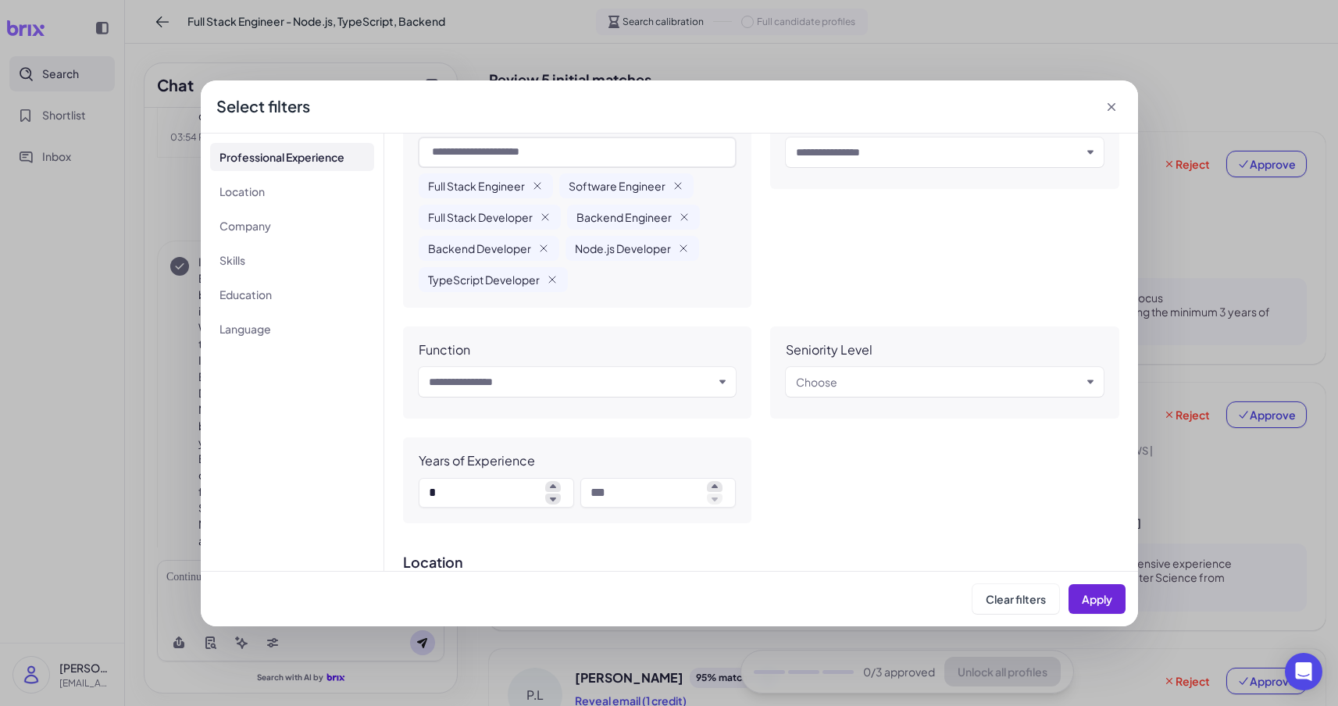
scroll to position [191, 0]
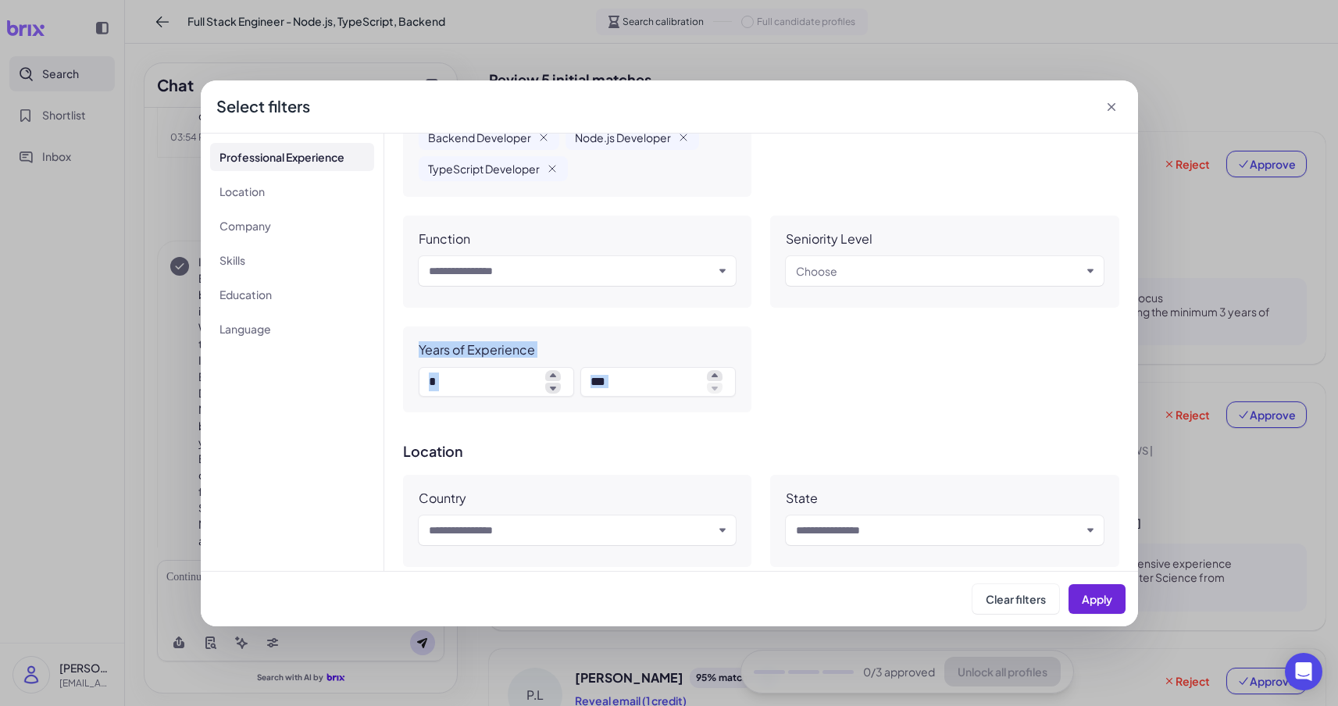
drag, startPoint x: 437, startPoint y: 348, endPoint x: 742, endPoint y: 380, distance: 307.2
click at [199, 380] on div "Years of Experience *" at bounding box center [577, 370] width 349 height 86
copy div "Years of Experience"
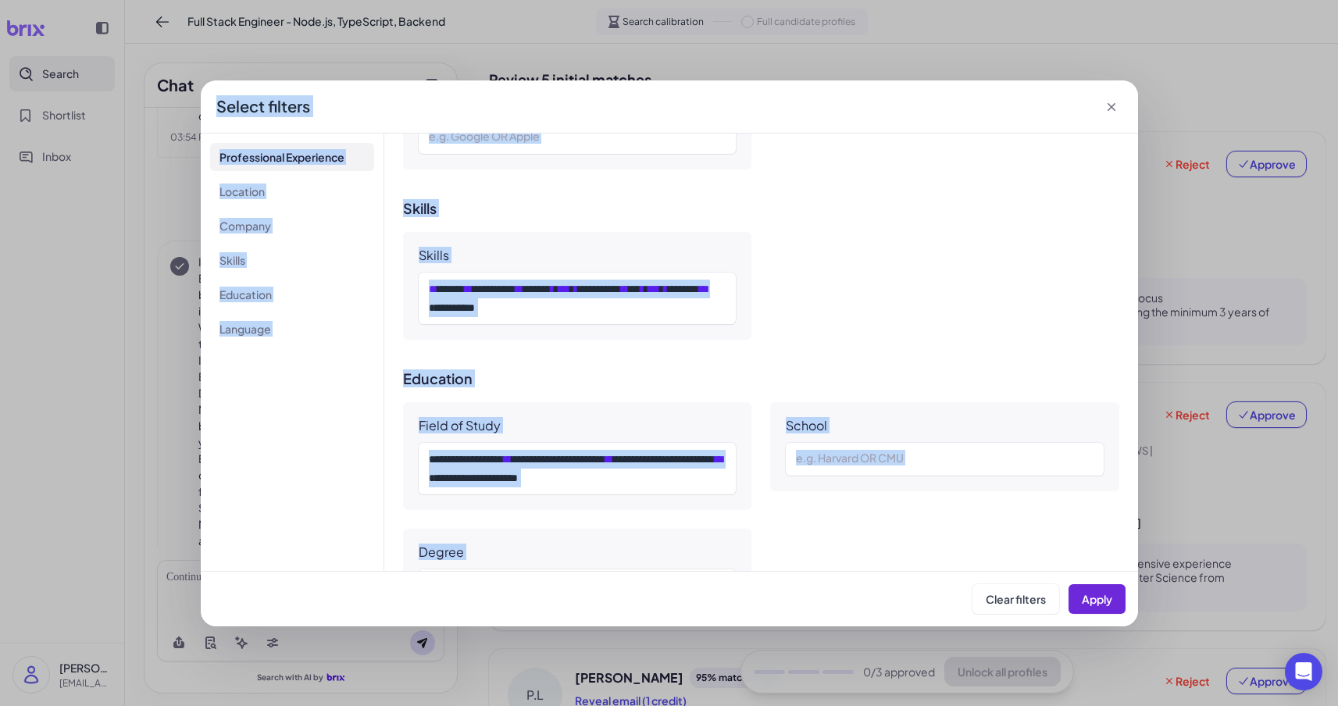
scroll to position [0, 0]
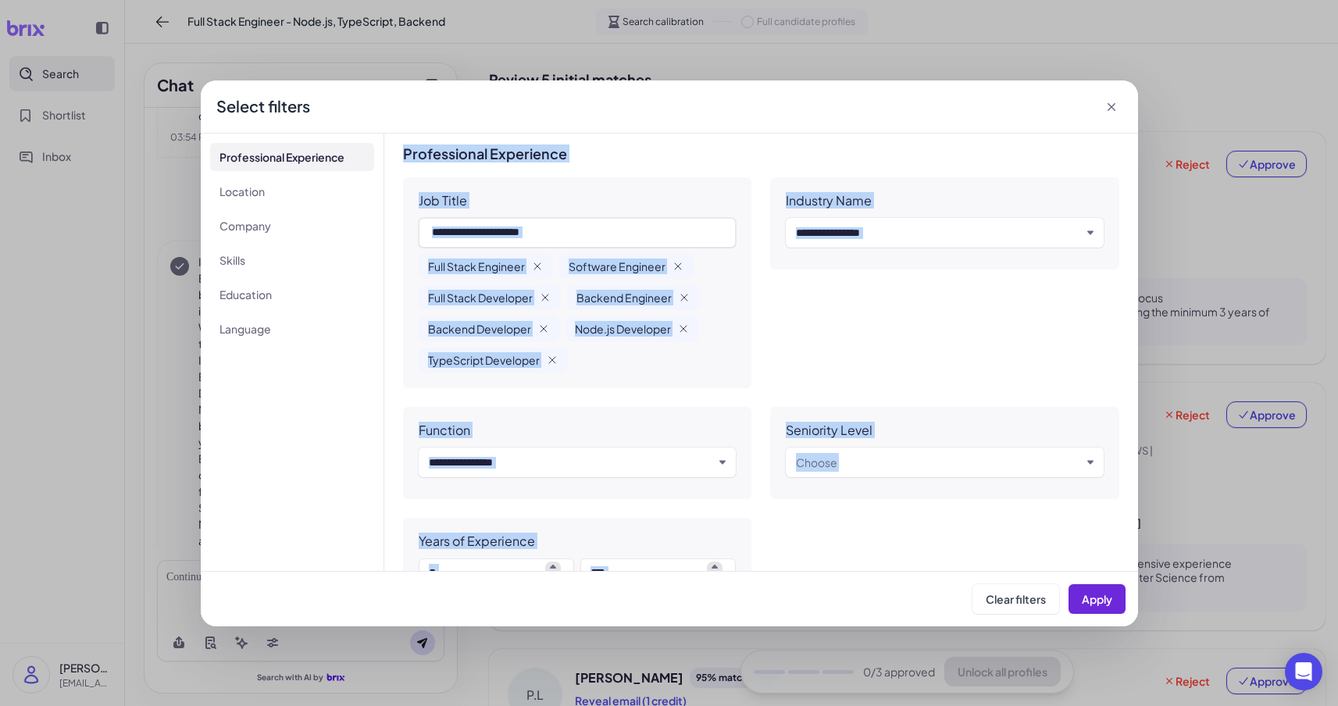
drag, startPoint x: 423, startPoint y: 374, endPoint x: 402, endPoint y: 153, distance: 222.2
click at [199, 153] on div "**********" at bounding box center [761, 353] width 754 height 438
copy div "**********"
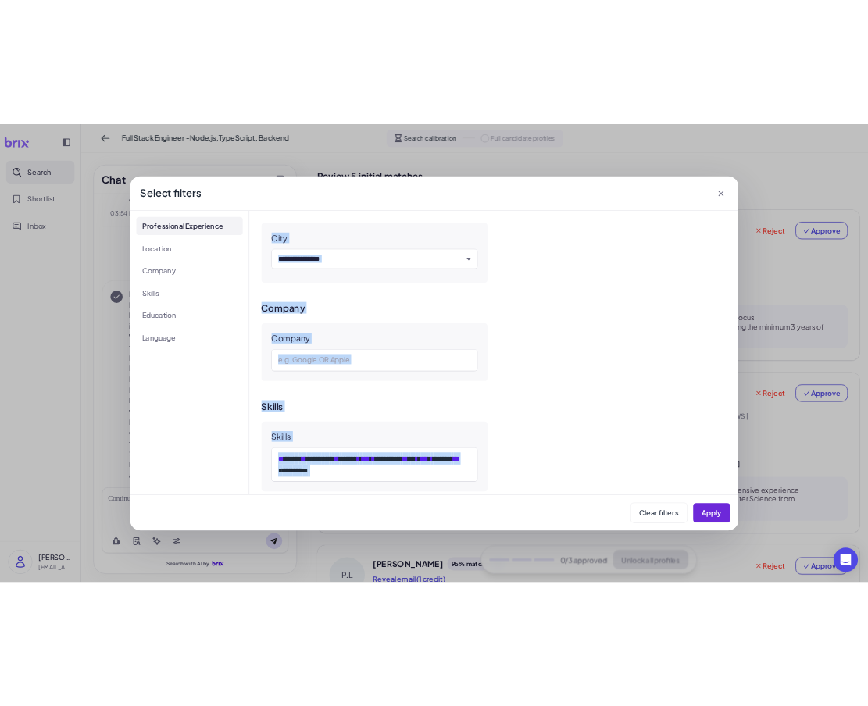
scroll to position [1097, 0]
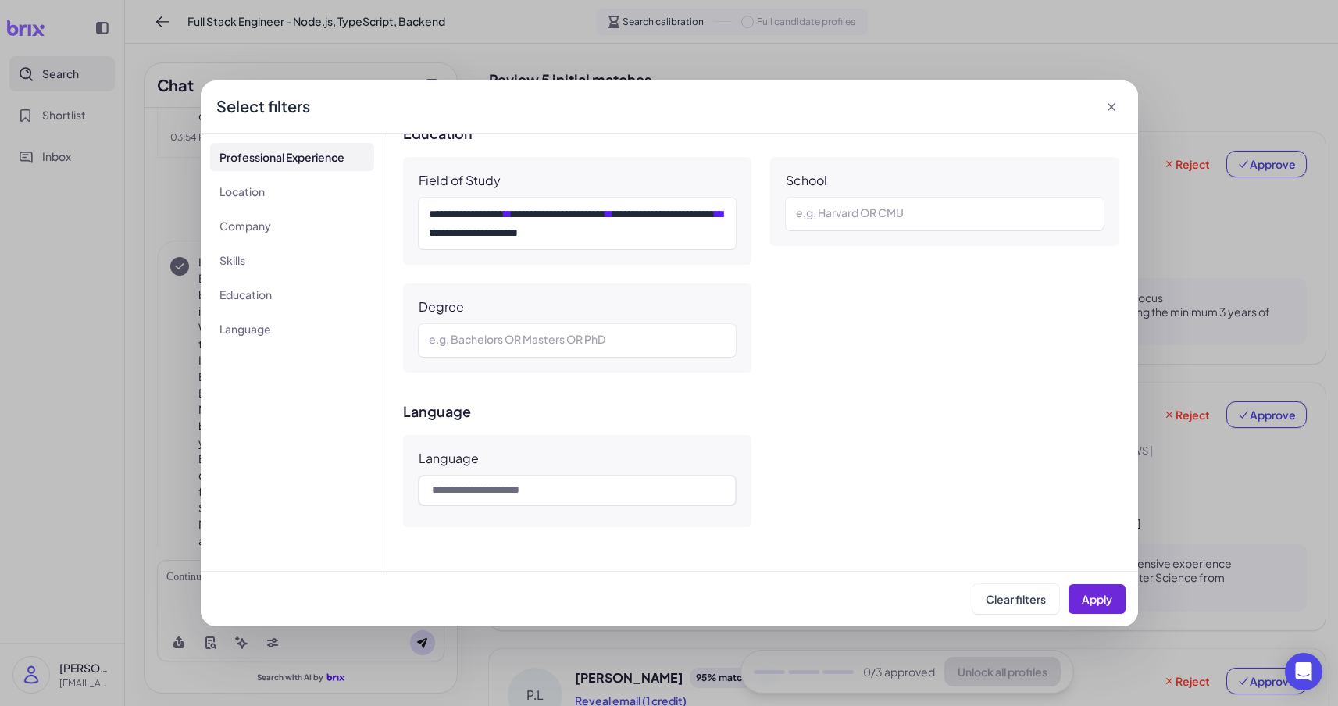
click at [199, 102] on div "Select filters" at bounding box center [263, 106] width 94 height 22
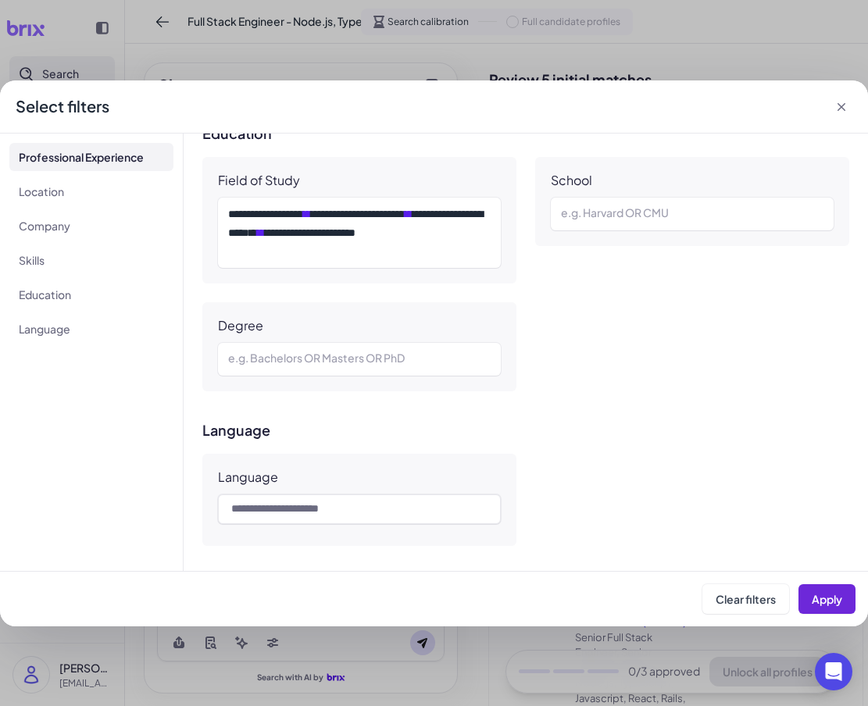
drag, startPoint x: 369, startPoint y: 195, endPoint x: 353, endPoint y: 195, distance: 15.6
click at [199, 195] on div "**********" at bounding box center [359, 220] width 314 height 127
click at [199, 191] on div "**********" at bounding box center [359, 220] width 314 height 127
click at [199, 188] on div "**********" at bounding box center [359, 220] width 314 height 127
click at [199, 183] on div "Field of Study" at bounding box center [259, 181] width 82 height 16
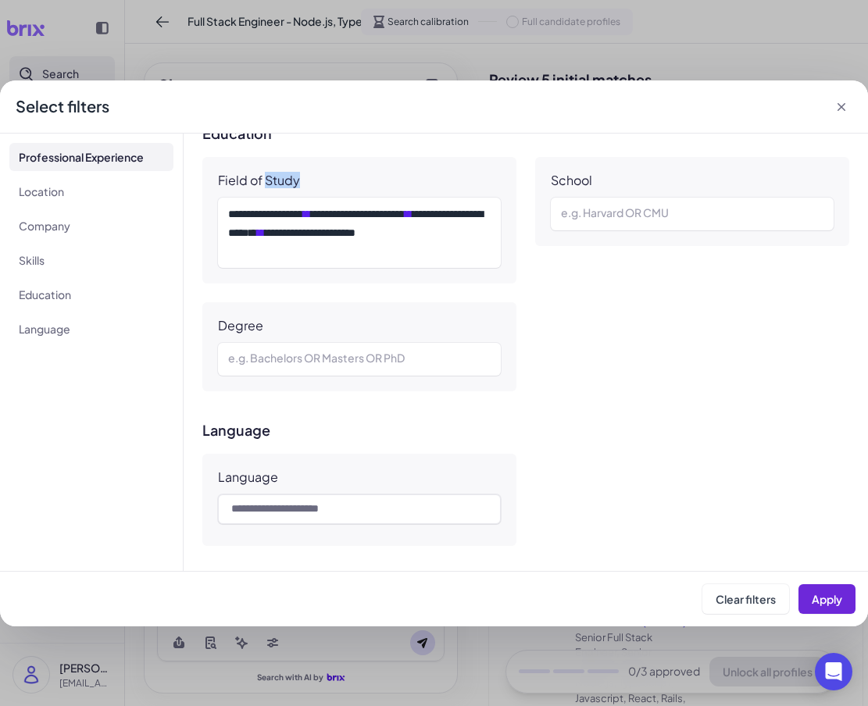
click at [199, 183] on div "Field of Study" at bounding box center [259, 181] width 82 height 16
drag, startPoint x: 307, startPoint y: 183, endPoint x: 311, endPoint y: 245, distance: 62.6
click at [199, 242] on div "**********" at bounding box center [359, 220] width 314 height 127
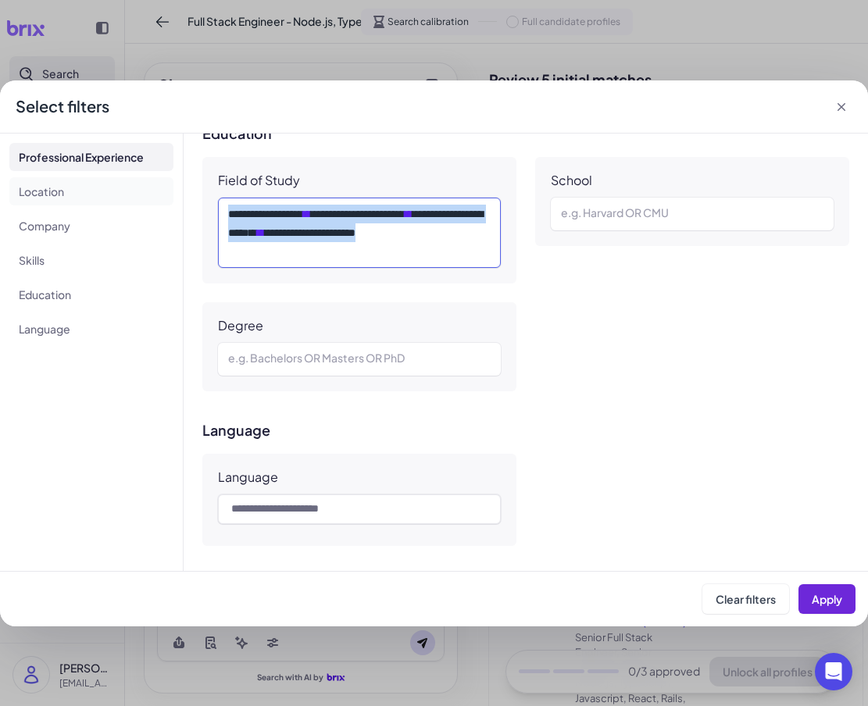
drag, startPoint x: 309, startPoint y: 251, endPoint x: 155, endPoint y: 180, distance: 168.8
click at [141, 175] on div "**********" at bounding box center [434, 353] width 868 height 438
copy div "**********"
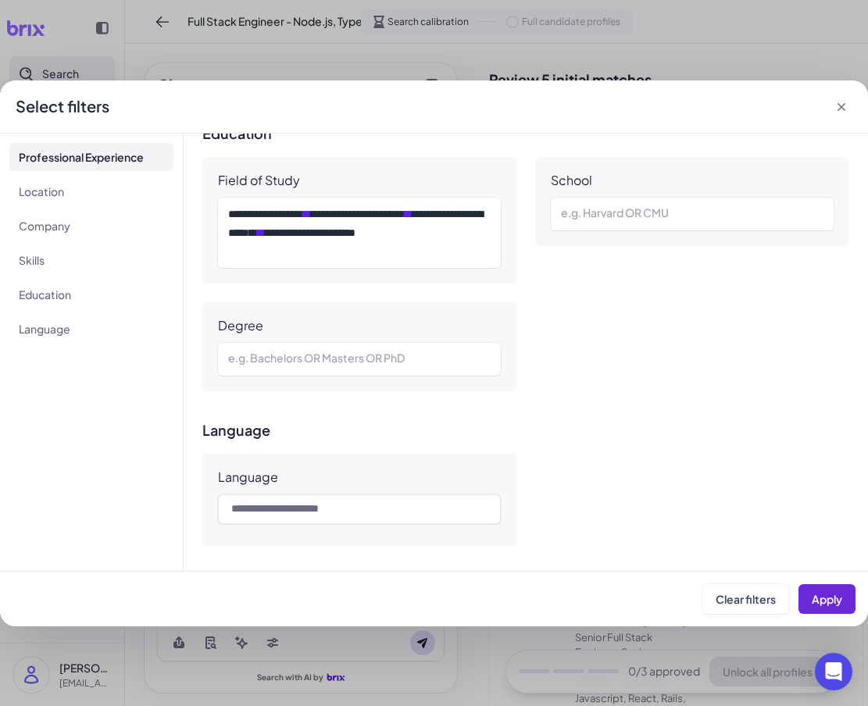
drag, startPoint x: 504, startPoint y: 265, endPoint x: 509, endPoint y: 256, distance: 9.8
click at [199, 259] on div "**********" at bounding box center [359, 220] width 314 height 127
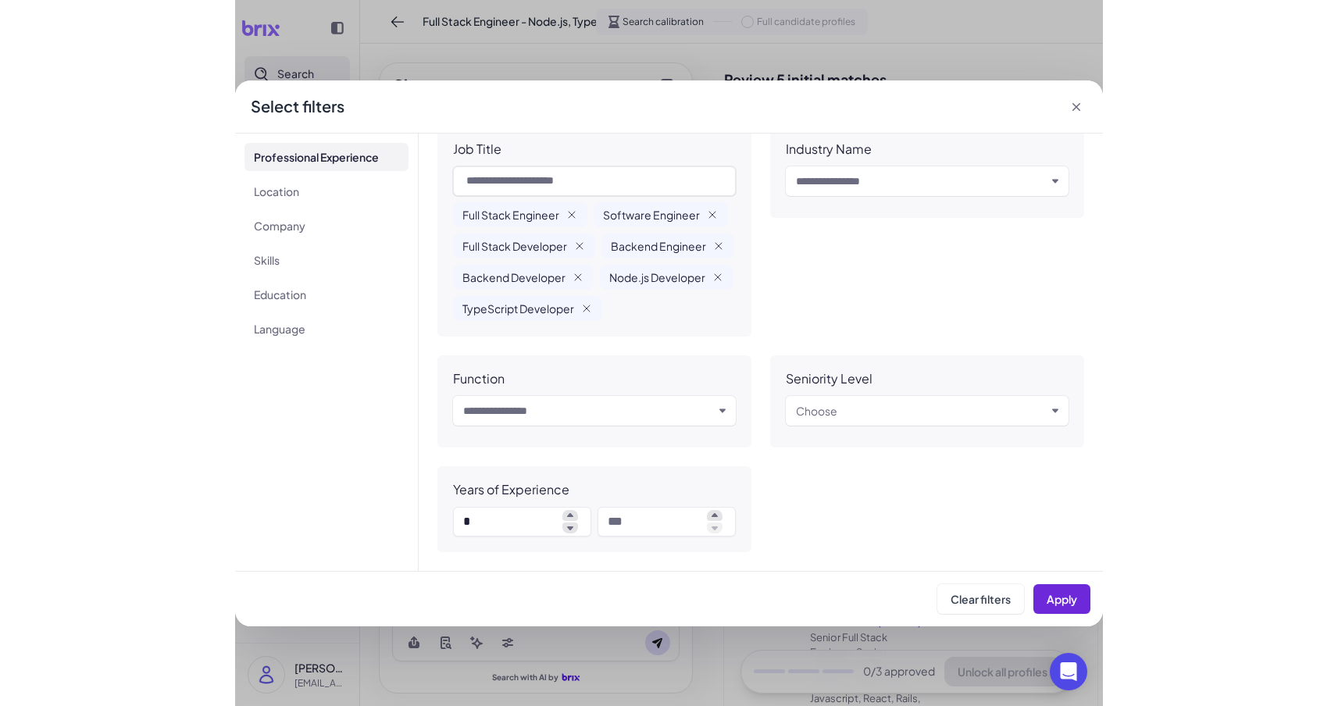
scroll to position [0, 0]
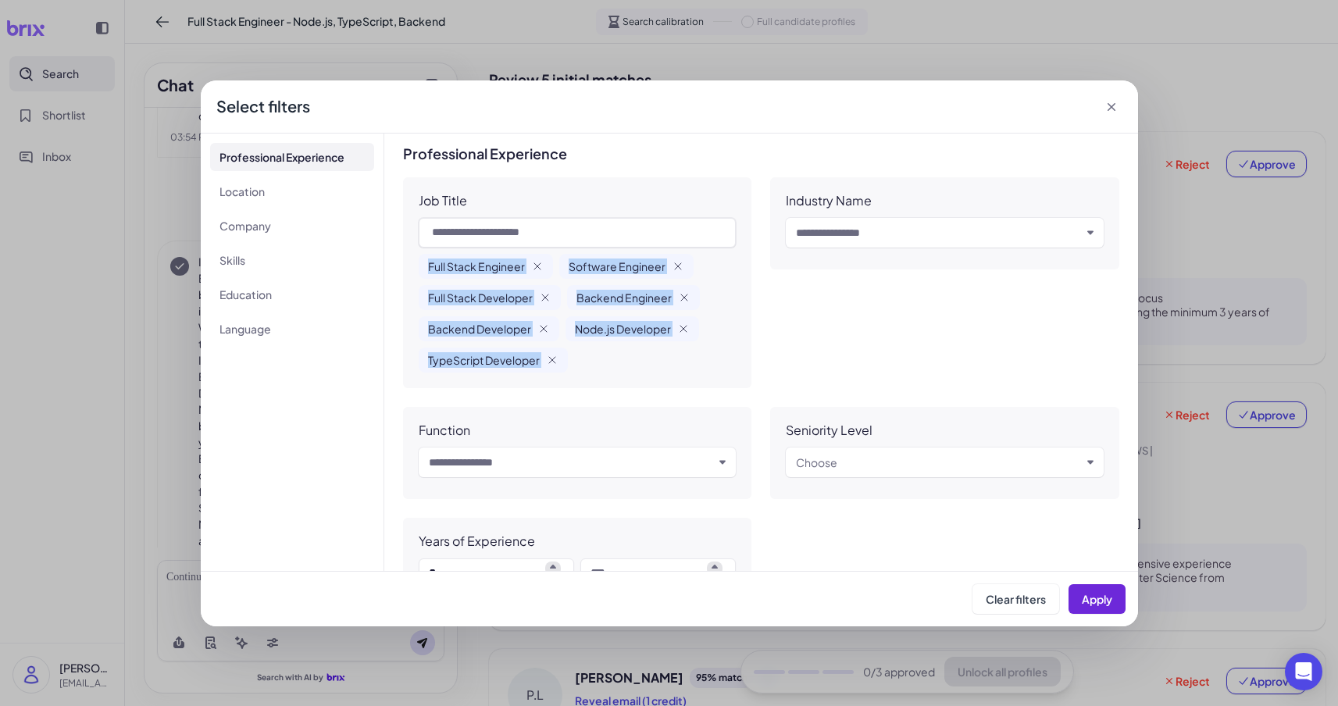
drag, startPoint x: 575, startPoint y: 367, endPoint x: 429, endPoint y: 260, distance: 181.1
click at [199, 259] on div "Job Title Full Stack Engineer Software Engineer Full Stack Developer Backend En…" at bounding box center [577, 282] width 349 height 211
copy div "Full Stack Engineer Software Engineer Full Stack Developer Backend Engineer Bac…"
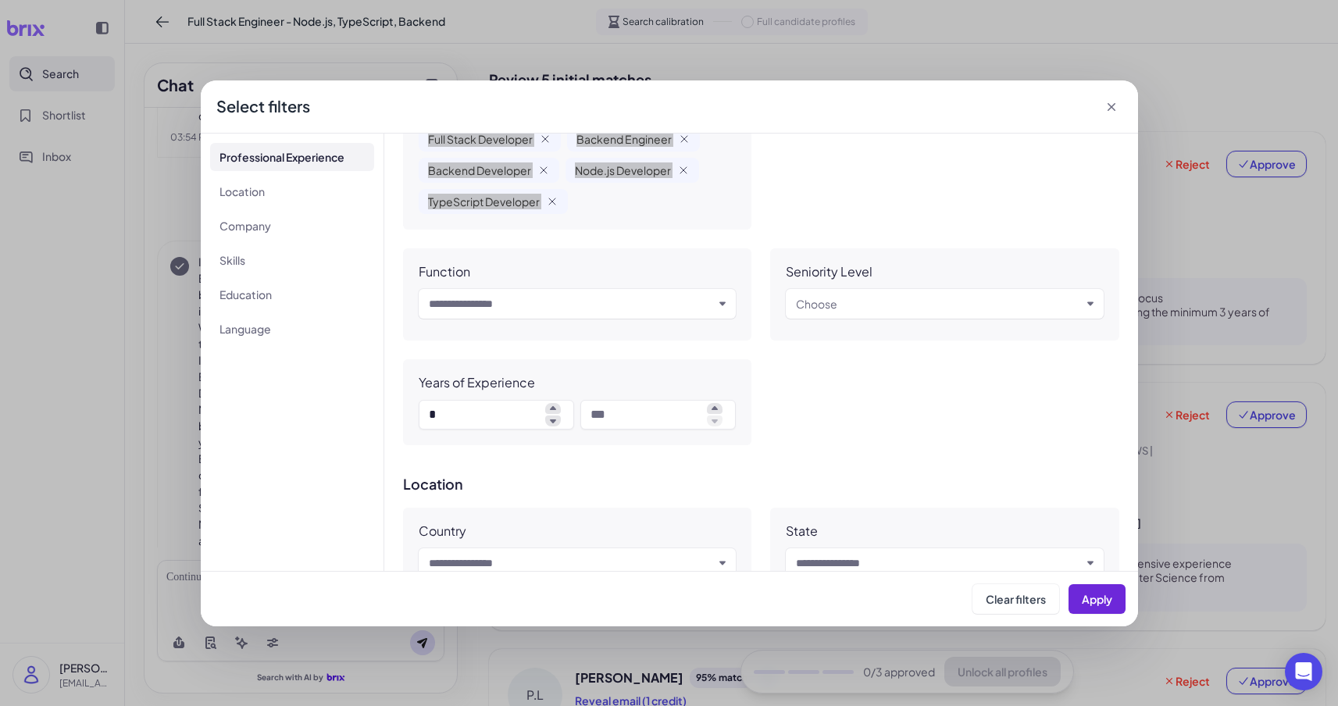
scroll to position [159, 0]
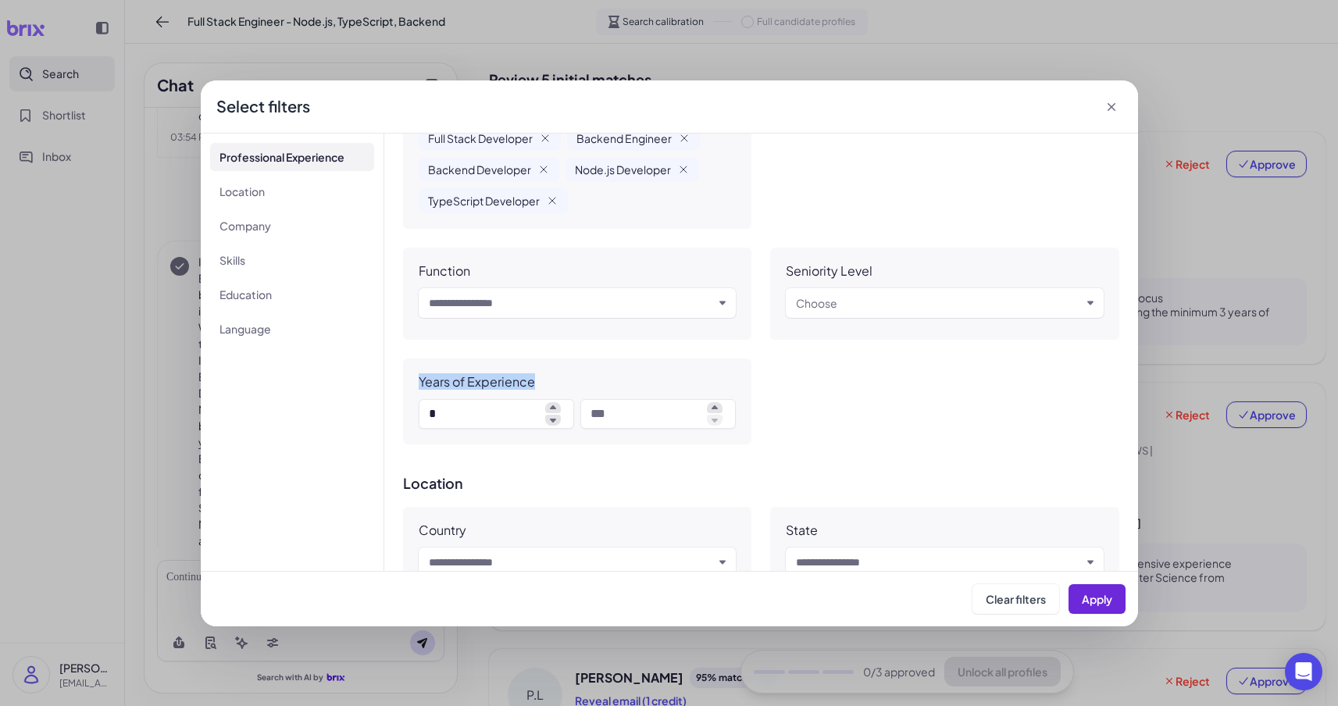
drag, startPoint x: 418, startPoint y: 377, endPoint x: 430, endPoint y: 417, distance: 41.5
click at [199, 418] on div "Years of Experience *" at bounding box center [577, 402] width 349 height 86
drag, startPoint x: 439, startPoint y: 418, endPoint x: 413, endPoint y: 373, distance: 51.5
click at [199, 373] on div "Years of Experience *" at bounding box center [577, 402] width 349 height 86
drag, startPoint x: 413, startPoint y: 373, endPoint x: 686, endPoint y: 449, distance: 283.0
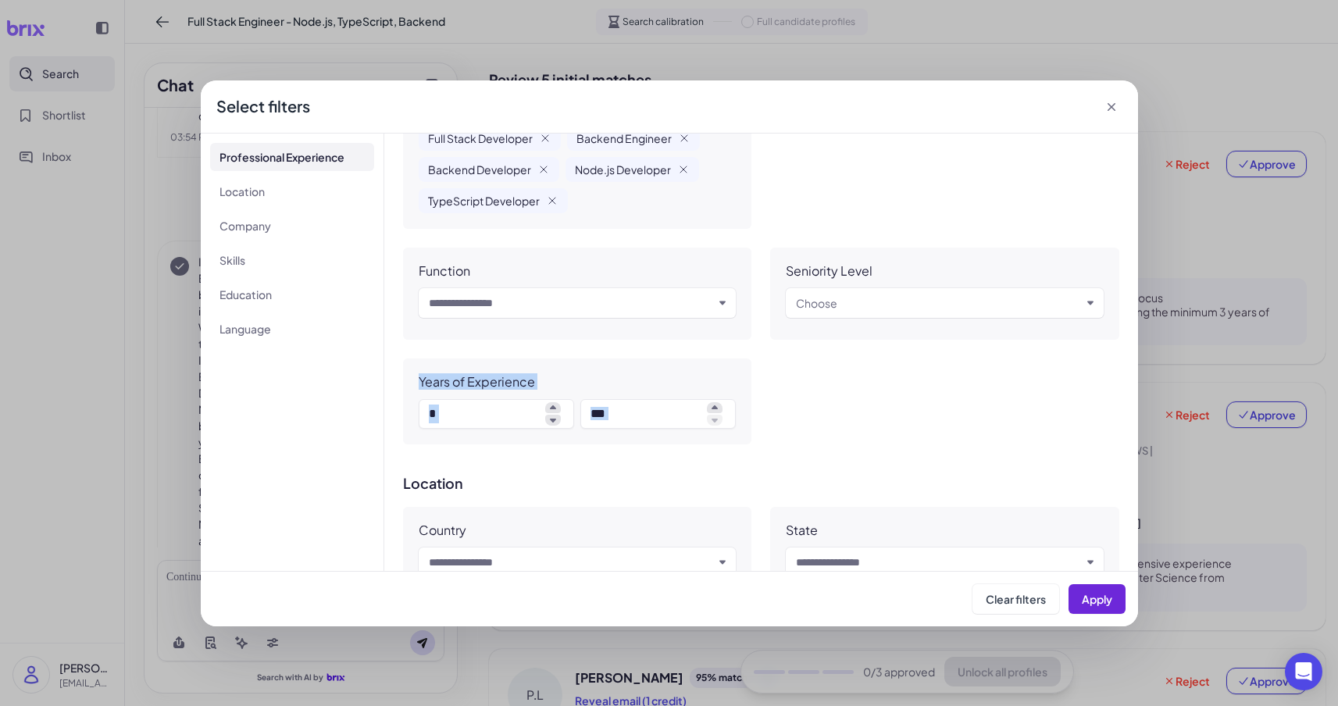
click at [199, 450] on div "**********" at bounding box center [761, 353] width 754 height 438
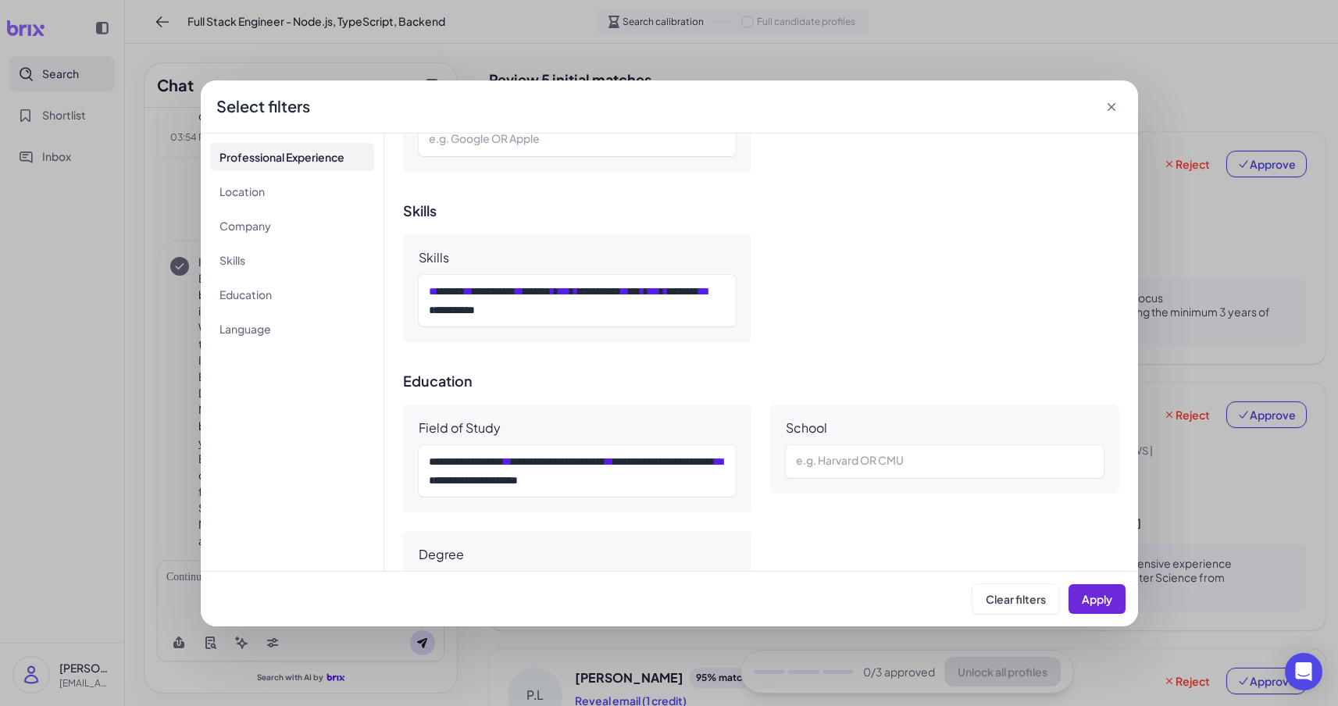
scroll to position [851, 0]
drag, startPoint x: 413, startPoint y: 255, endPoint x: 625, endPoint y: 329, distance: 224.1
click at [199, 329] on div "**********" at bounding box center [577, 287] width 349 height 108
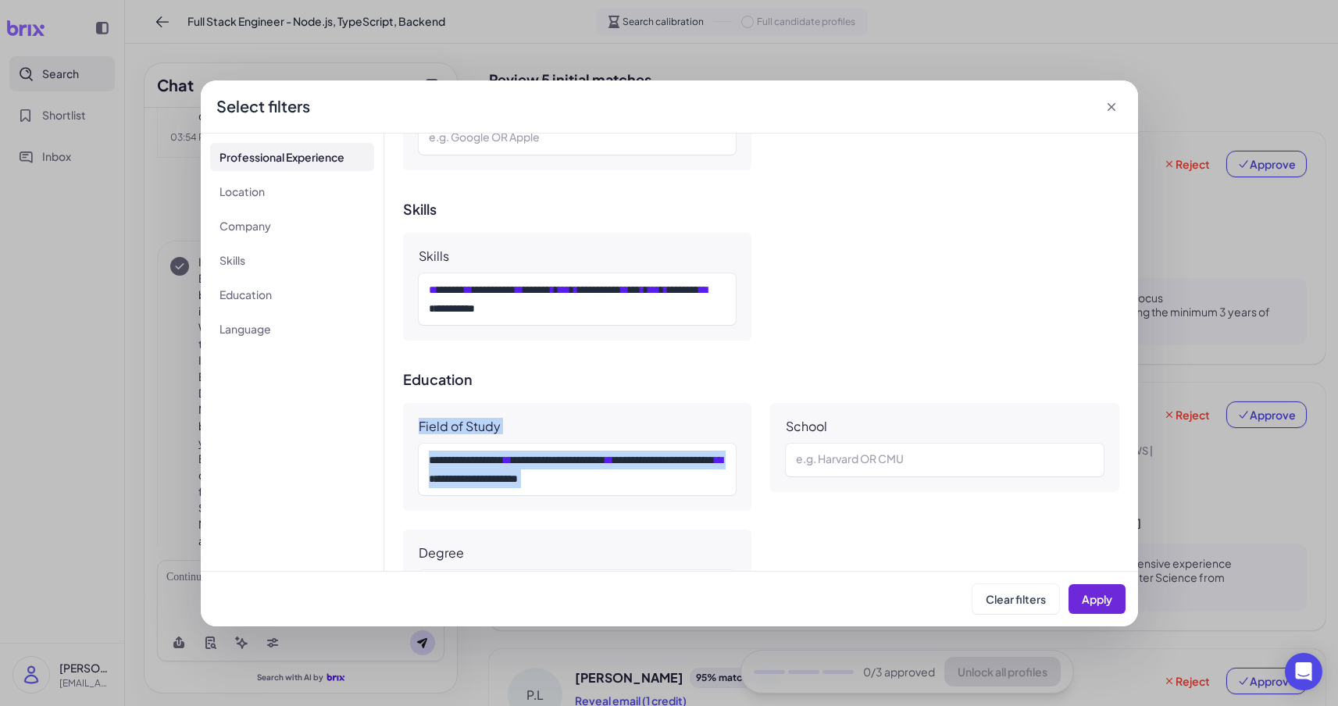
drag, startPoint x: 414, startPoint y: 429, endPoint x: 752, endPoint y: 485, distance: 342.2
click at [199, 489] on div "**********" at bounding box center [577, 457] width 349 height 108
click at [199, 109] on icon at bounding box center [1112, 107] width 16 height 16
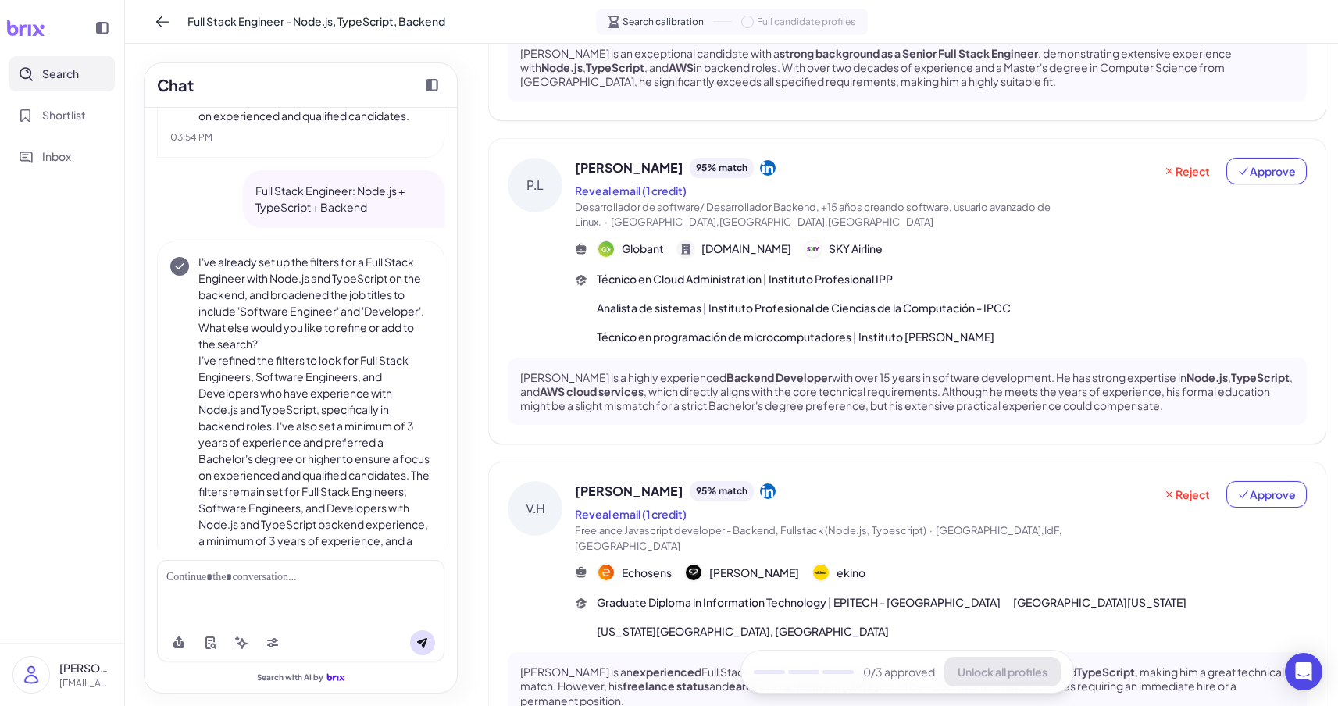
scroll to position [0, 0]
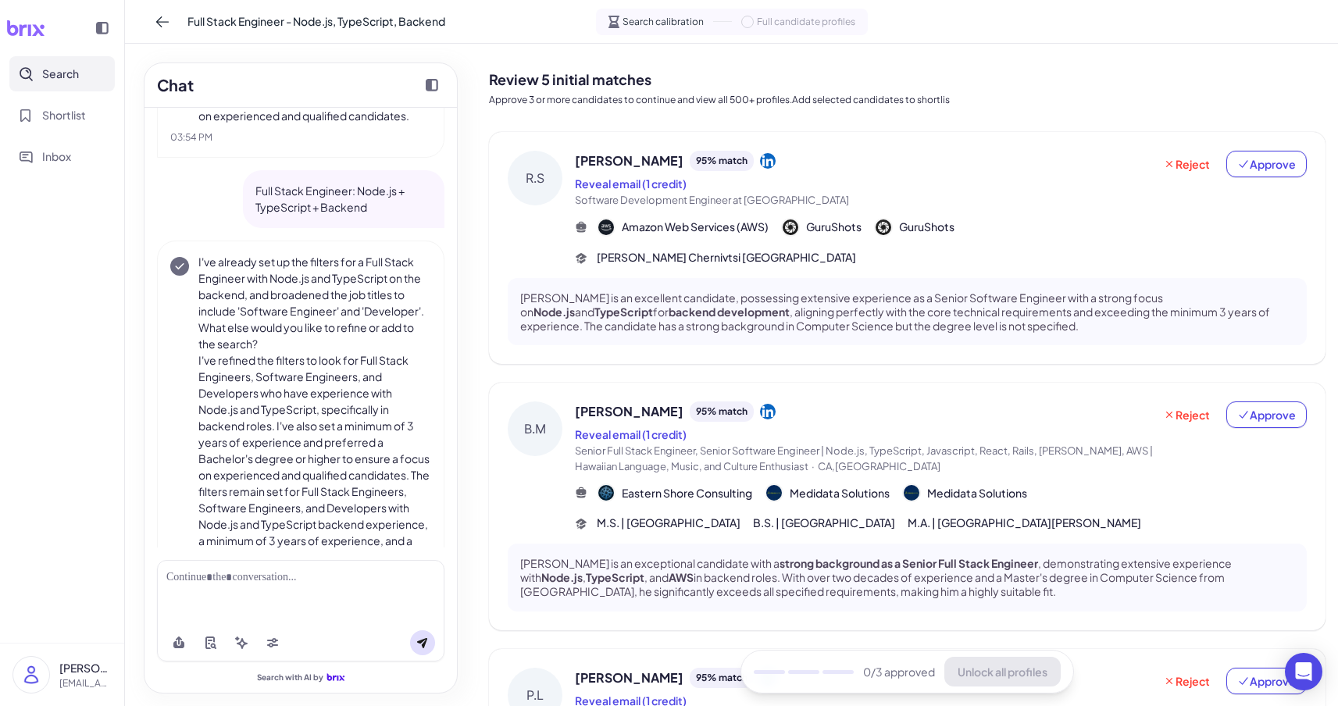
click at [199, 407] on span "[PERSON_NAME]" at bounding box center [629, 411] width 109 height 19
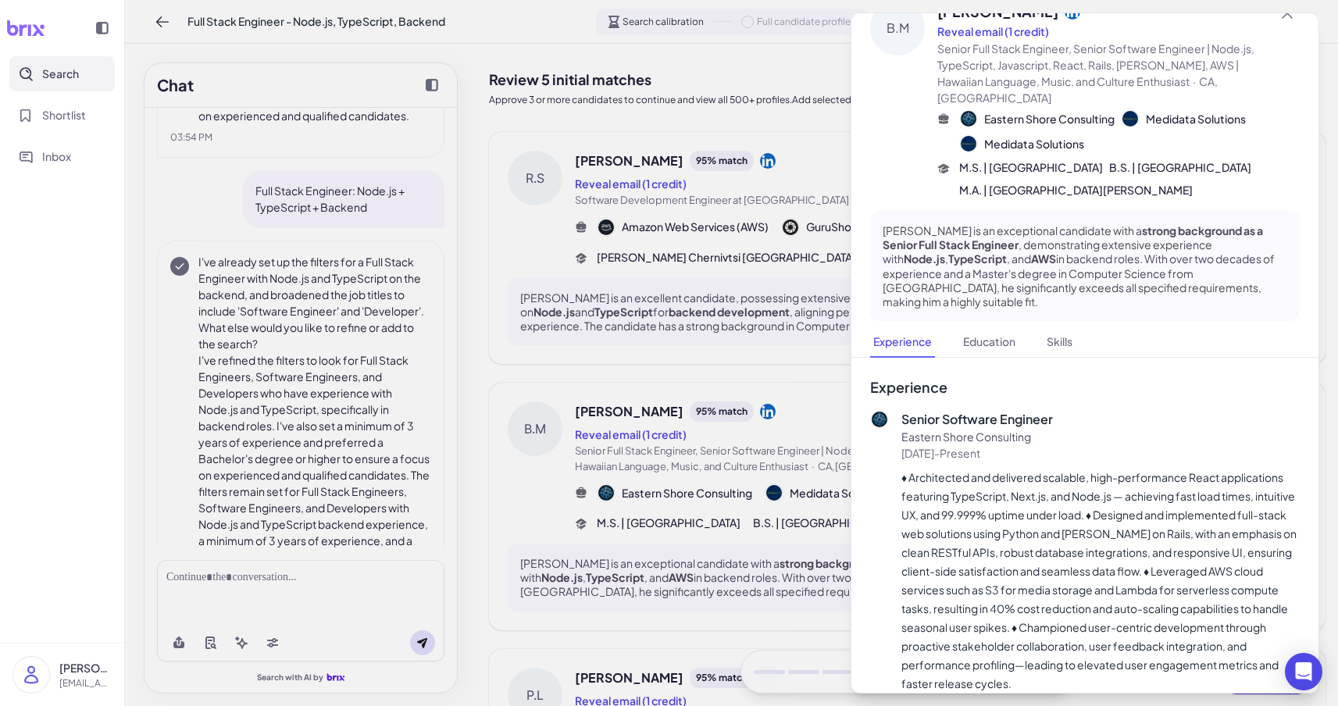
scroll to position [67, 0]
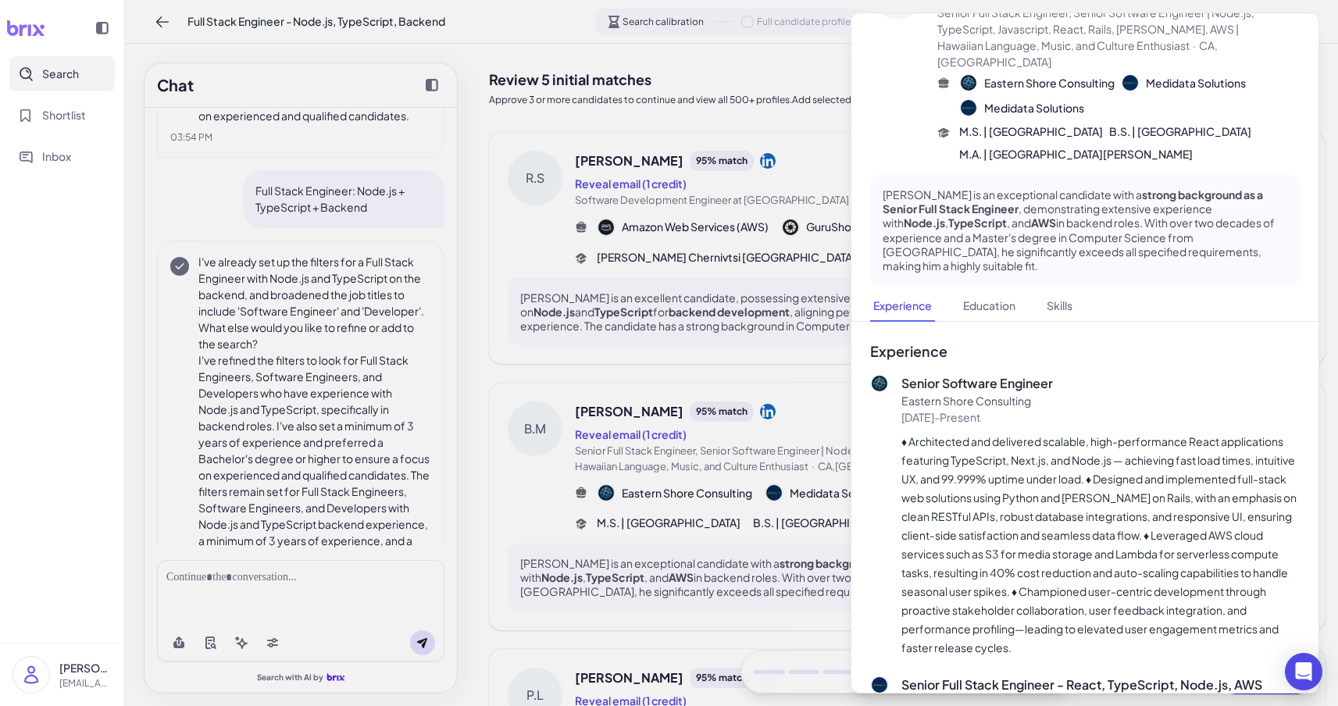
click at [199, 502] on div at bounding box center [669, 353] width 1338 height 706
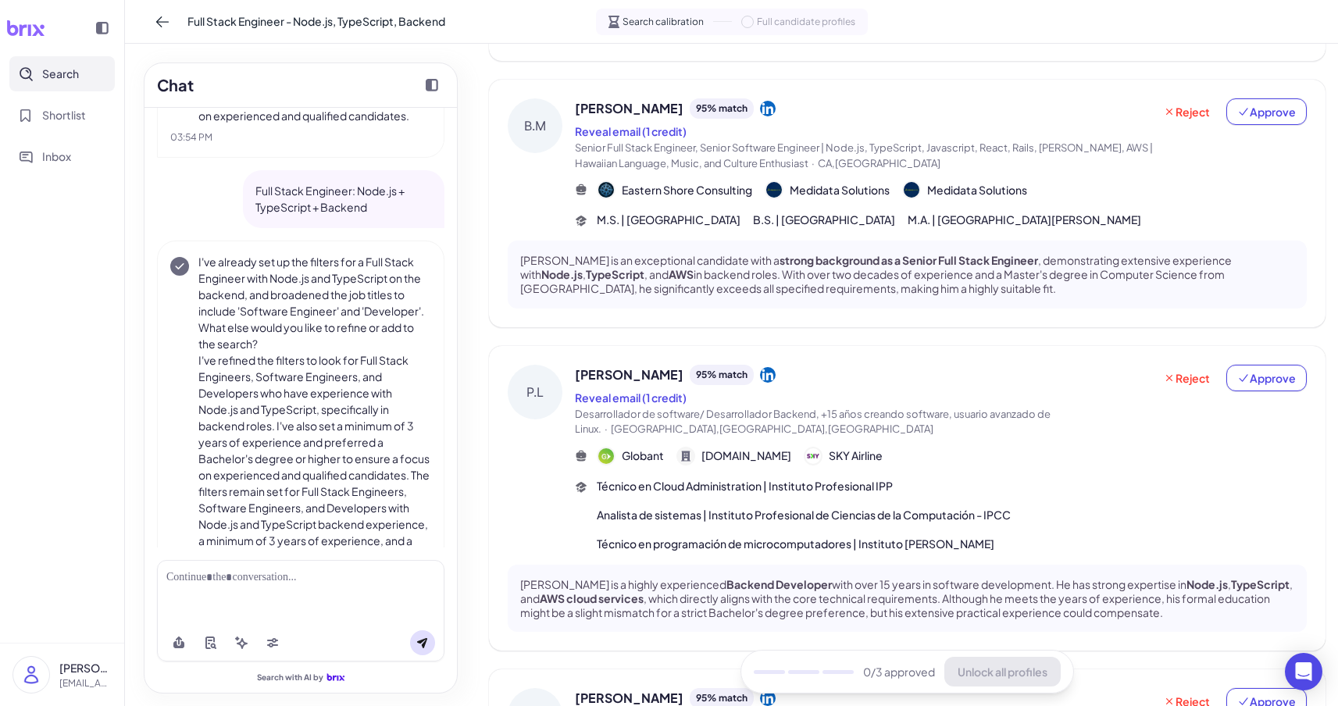
click at [199, 502] on div "Técnico en Cloud Administration | Instituto Profesional IPP Analista de sistema…" at bounding box center [952, 515] width 710 height 74
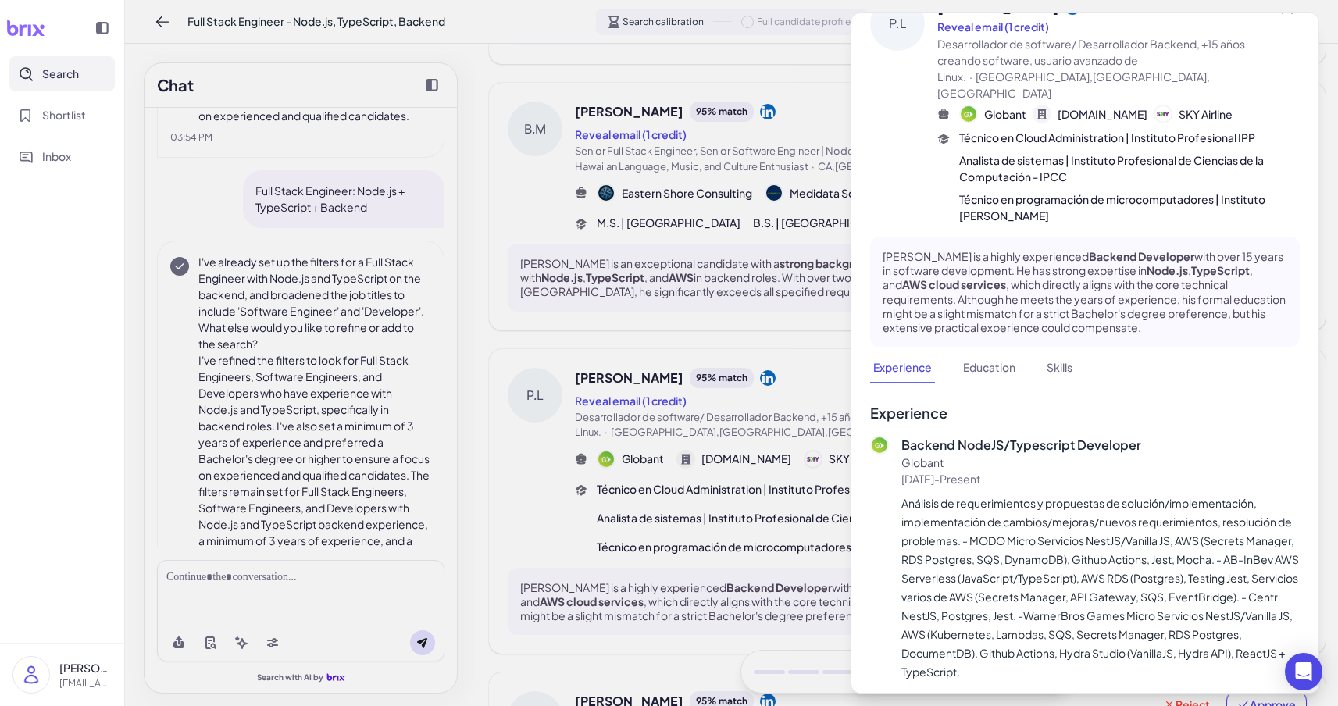
scroll to position [0, 0]
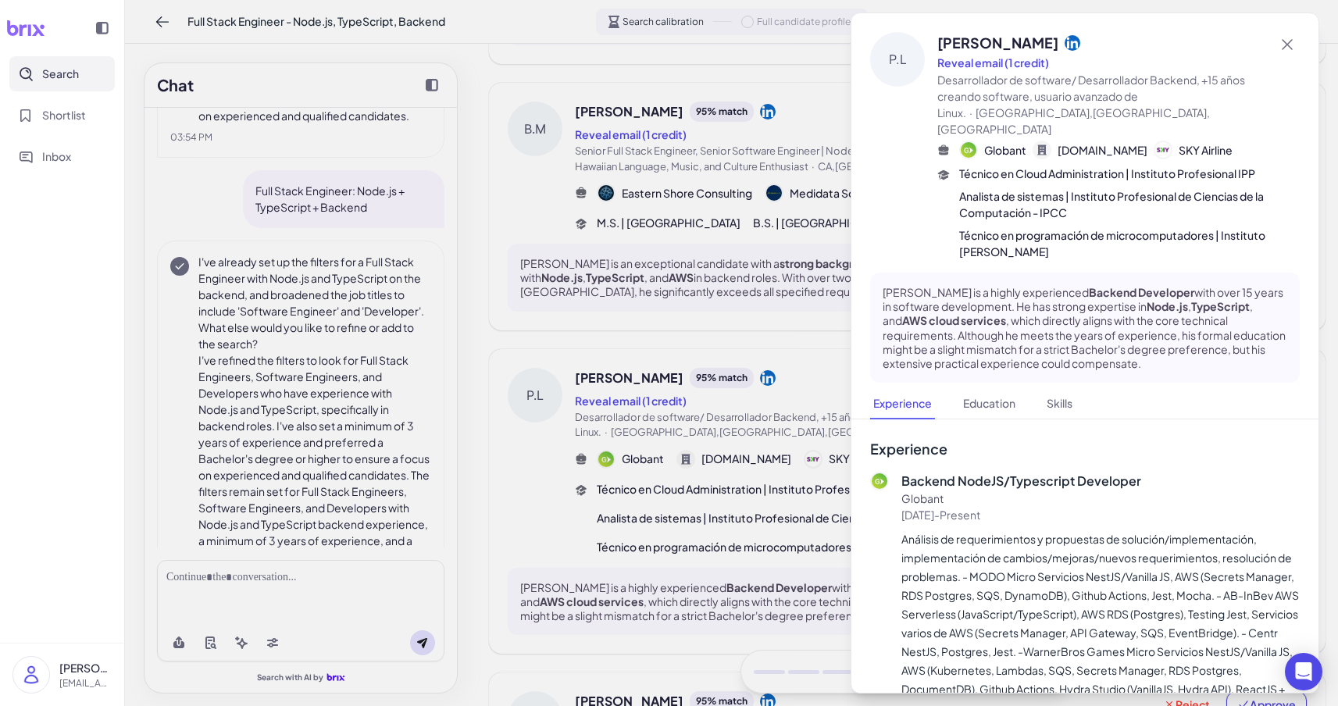
drag, startPoint x: 651, startPoint y: 364, endPoint x: 659, endPoint y: 377, distance: 15.2
click at [199, 363] on div at bounding box center [669, 353] width 1338 height 706
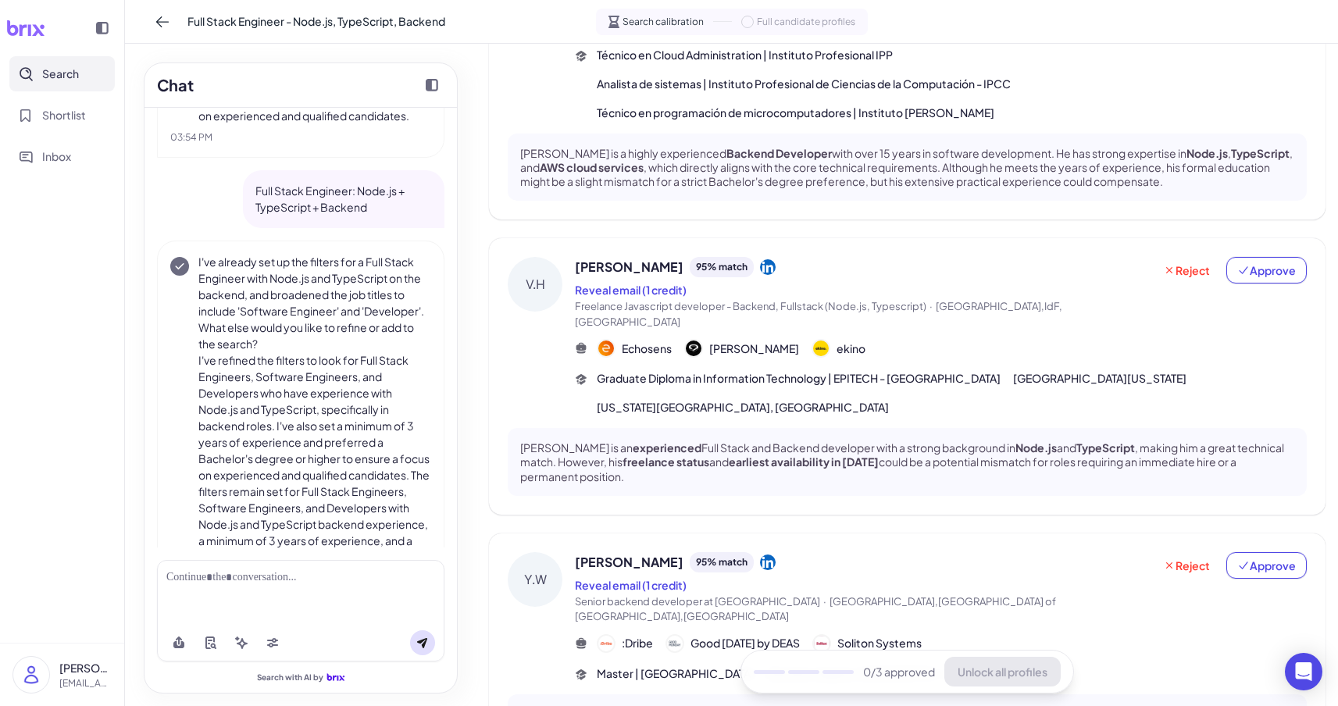
scroll to position [731, 0]
